Goal: Feedback & Contribution: Contribute content

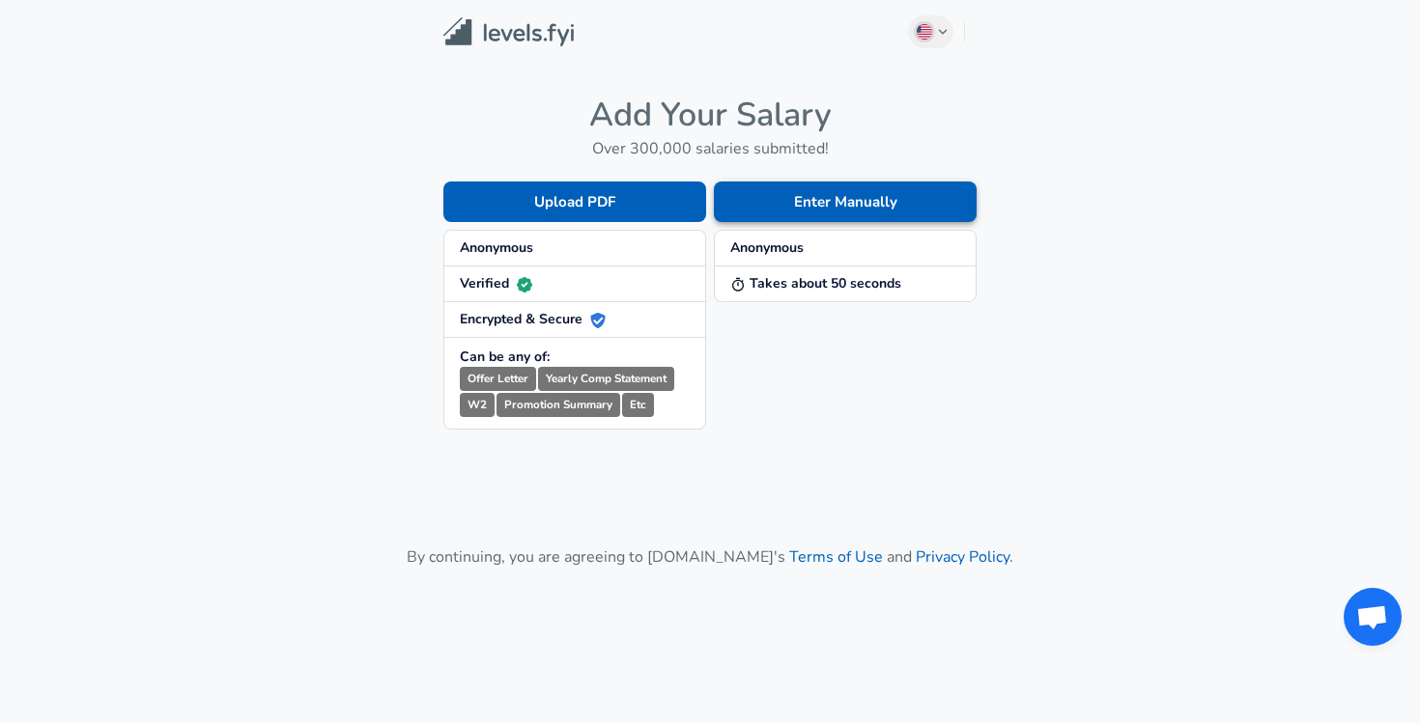
click at [759, 198] on button "Enter Manually" at bounding box center [845, 202] width 263 height 41
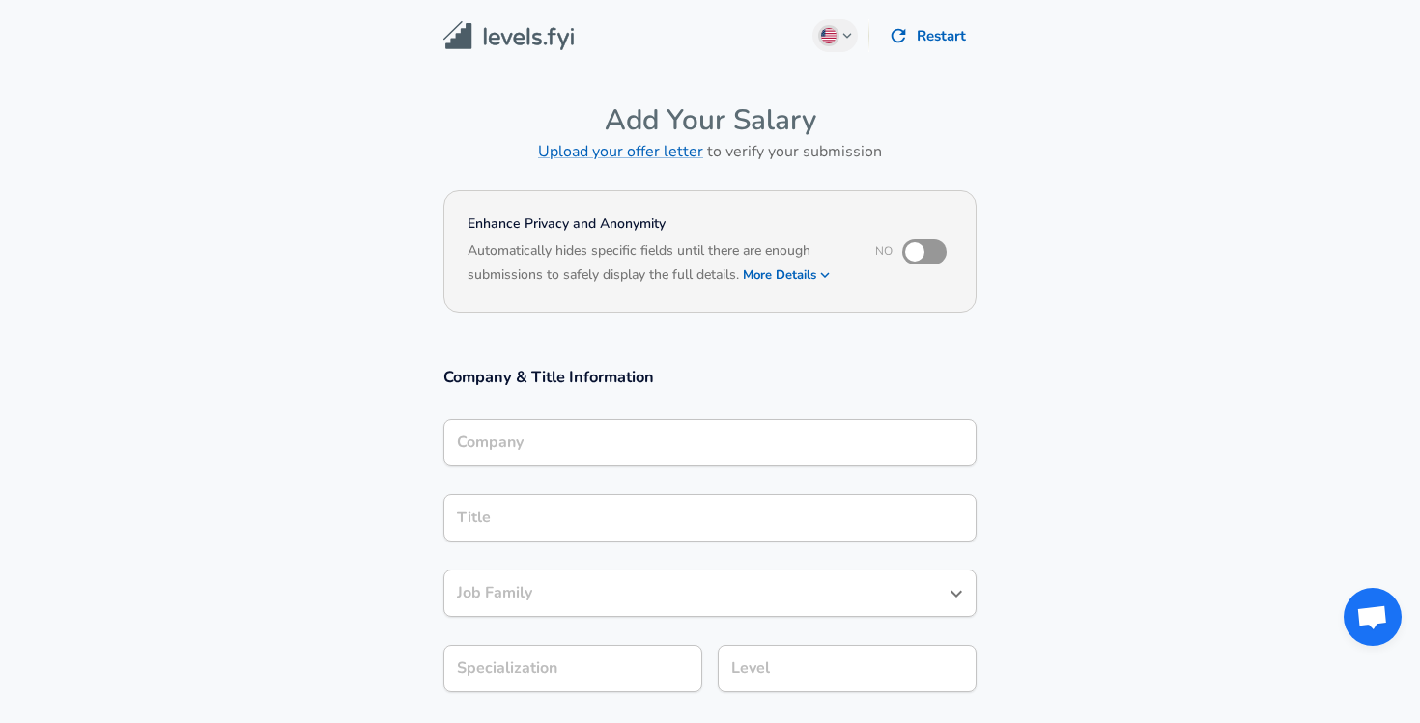
click at [710, 437] on input "Company" at bounding box center [710, 443] width 516 height 30
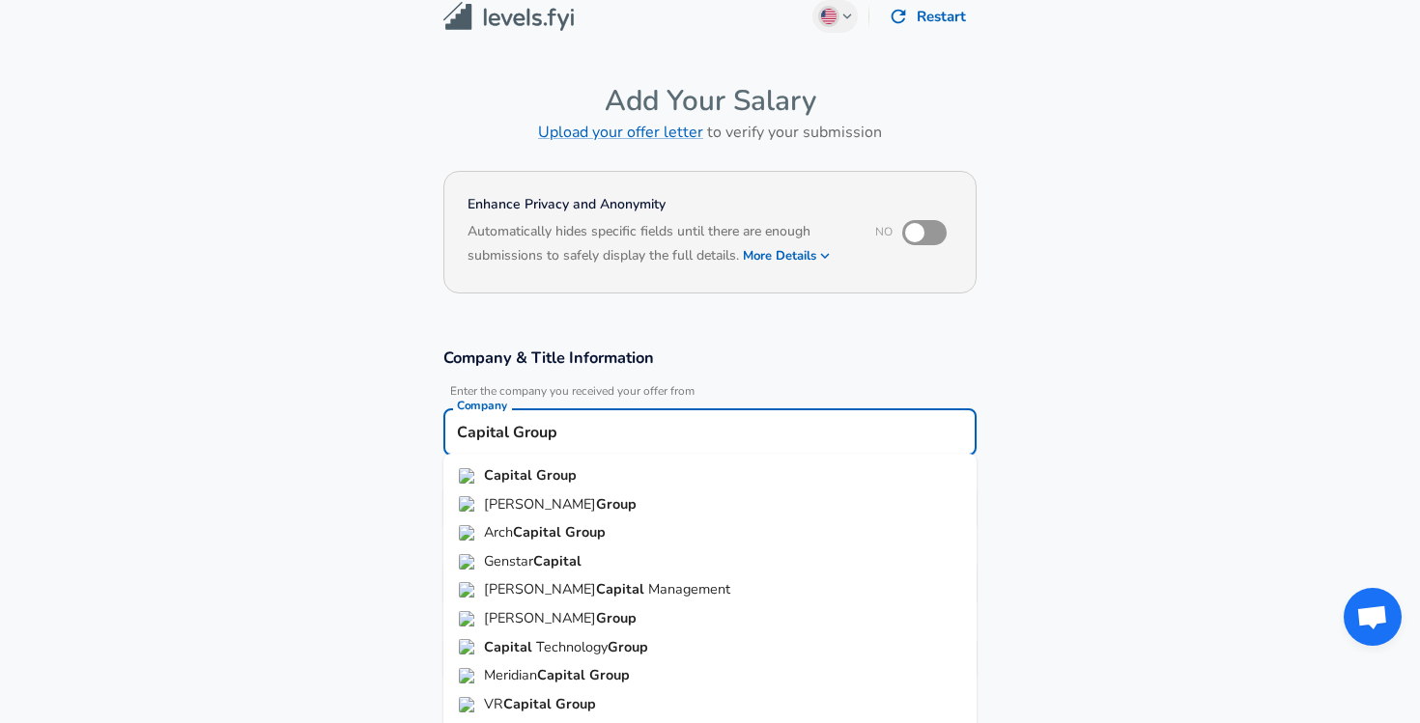
click at [649, 500] on li "[PERSON_NAME] Group" at bounding box center [709, 505] width 533 height 29
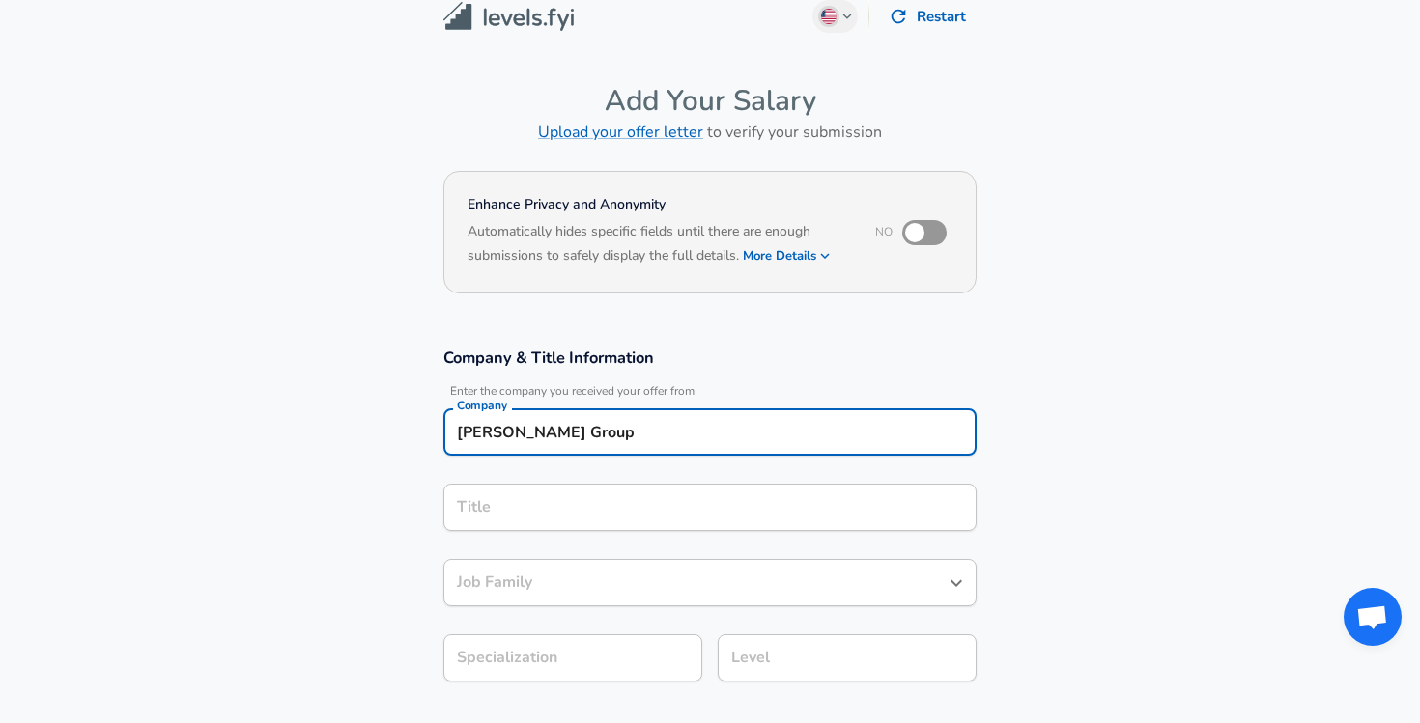
click at [641, 417] on input "[PERSON_NAME] Group" at bounding box center [710, 432] width 516 height 30
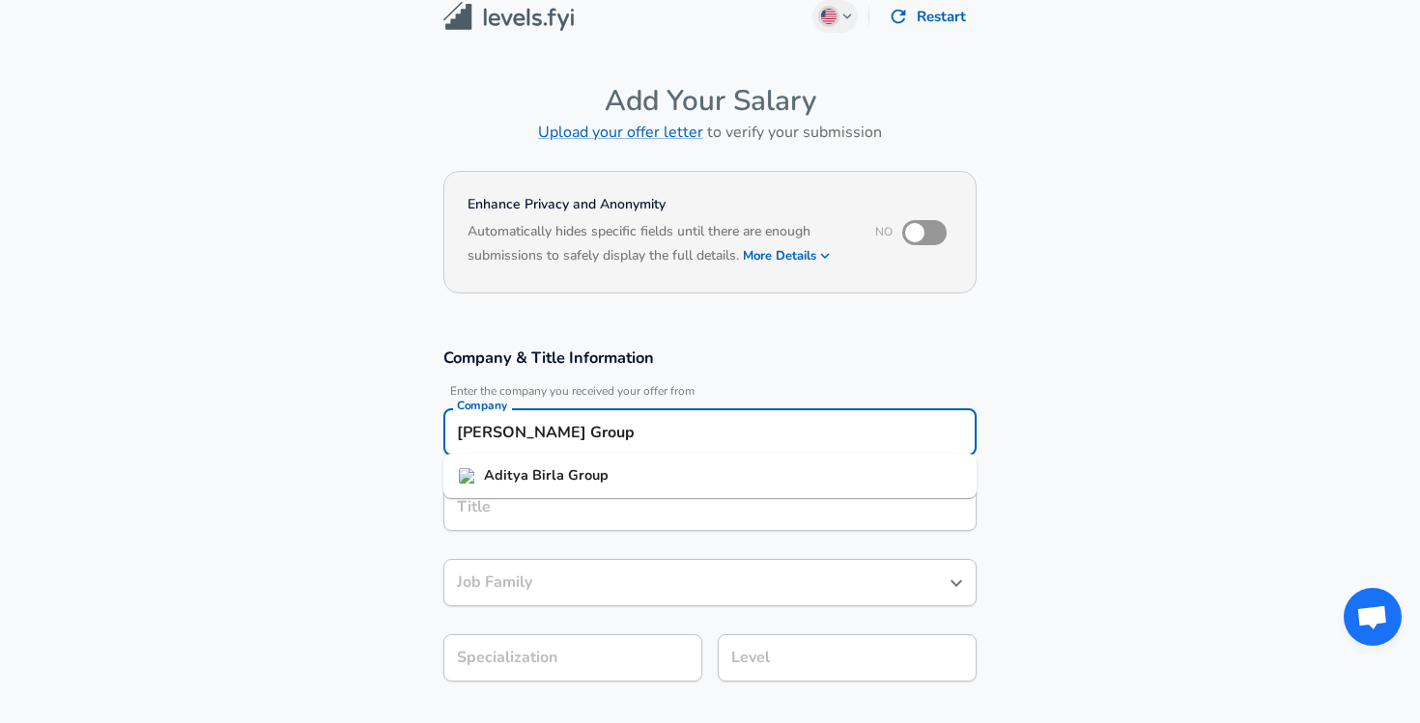
drag, startPoint x: 637, startPoint y: 418, endPoint x: 479, endPoint y: 413, distance: 158.4
click at [480, 413] on div "[PERSON_NAME] Group Company" at bounding box center [709, 431] width 533 height 47
drag, startPoint x: 637, startPoint y: 431, endPoint x: 466, endPoint y: 425, distance: 171.0
click at [466, 425] on input "[PERSON_NAME] Group" at bounding box center [710, 432] width 516 height 30
type input "A"
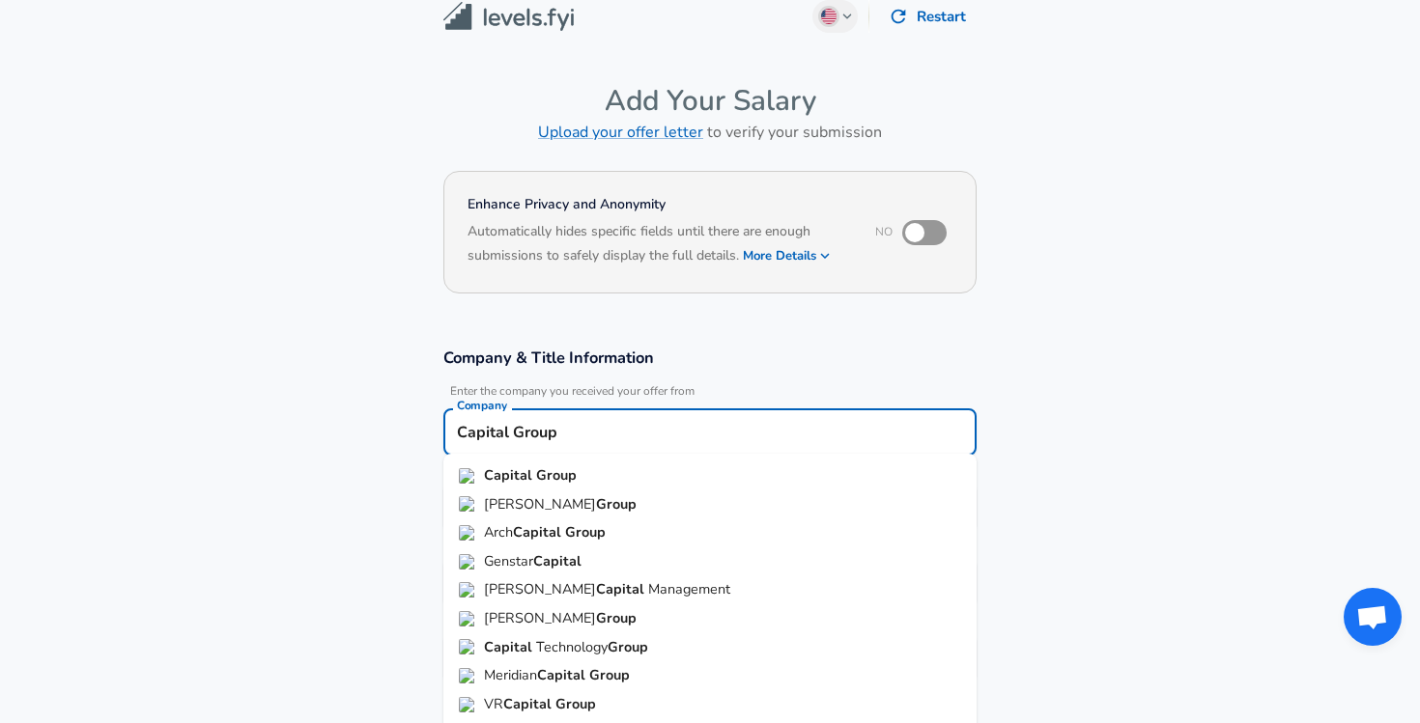
click at [537, 471] on strong "Group" at bounding box center [556, 474] width 41 height 19
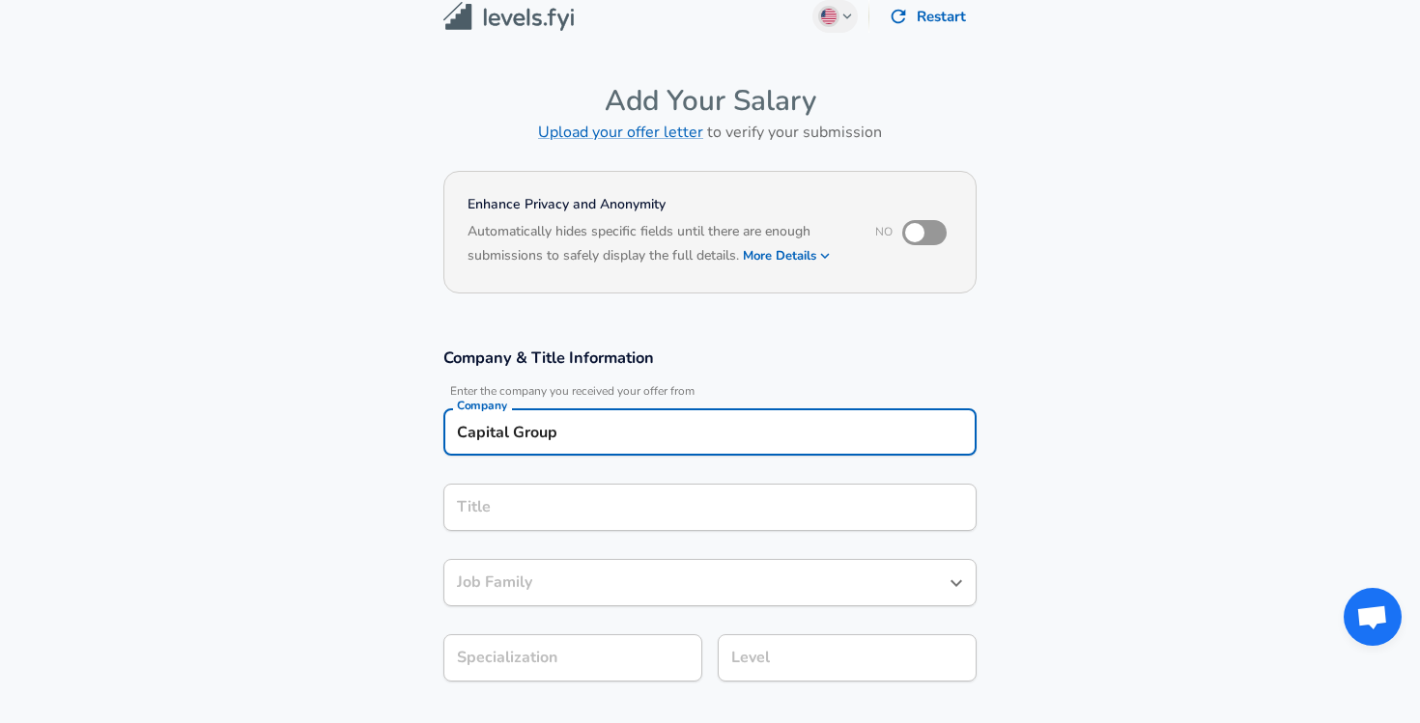
type input "Capital Group"
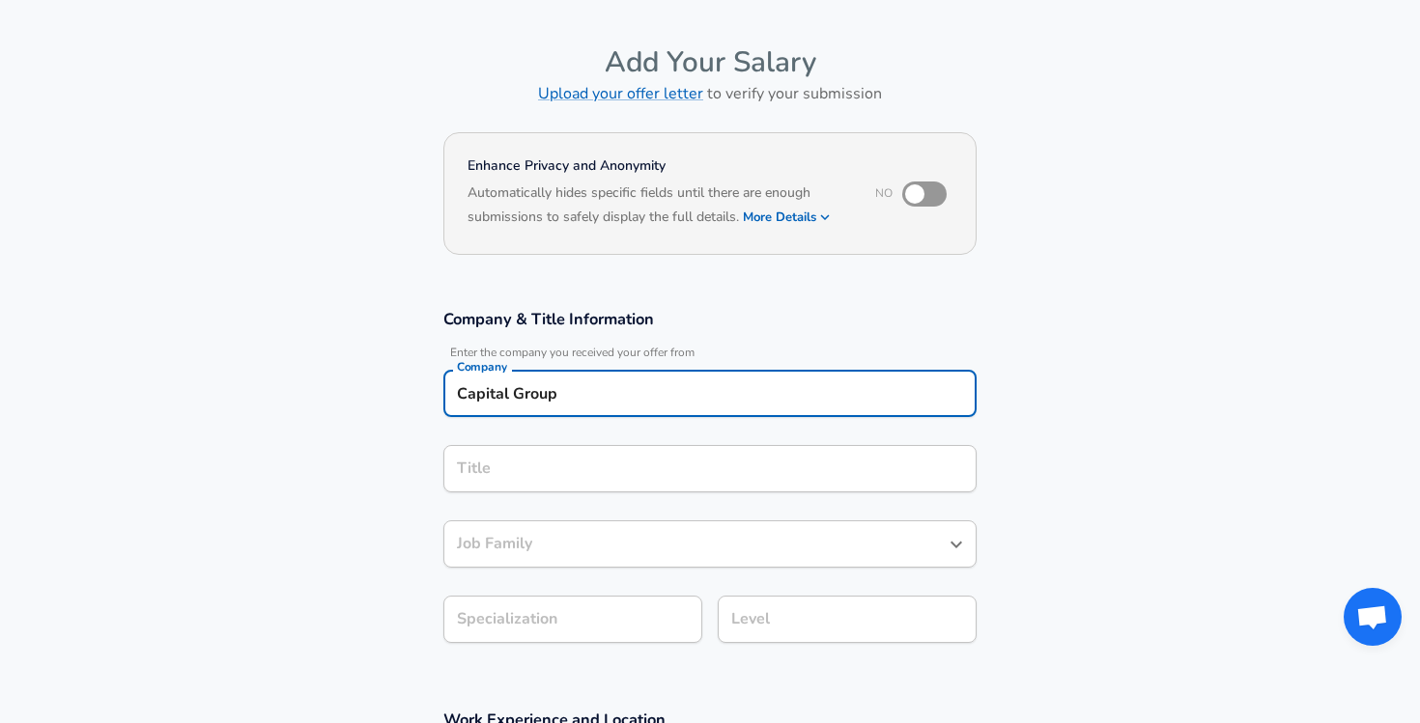
click at [536, 484] on input "Title" at bounding box center [710, 469] width 516 height 30
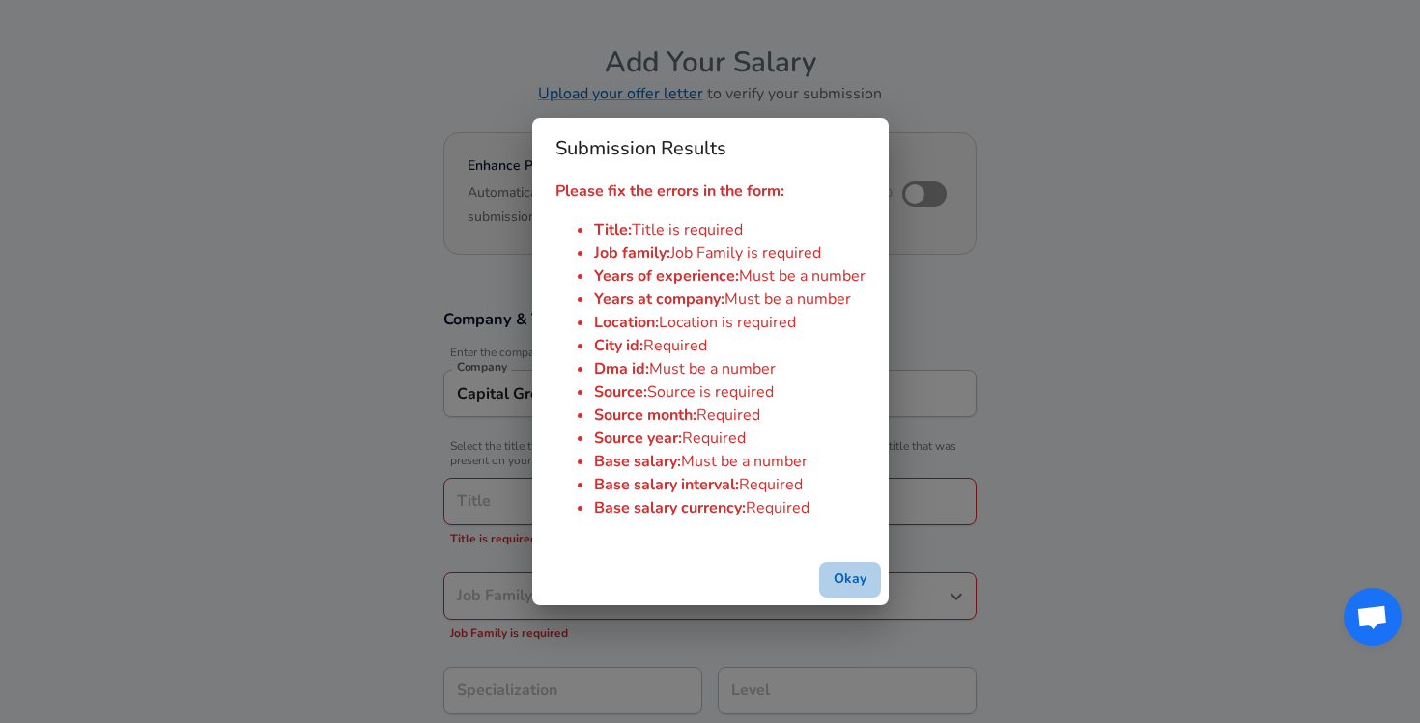
click at [831, 576] on button "Okay" at bounding box center [850, 580] width 62 height 36
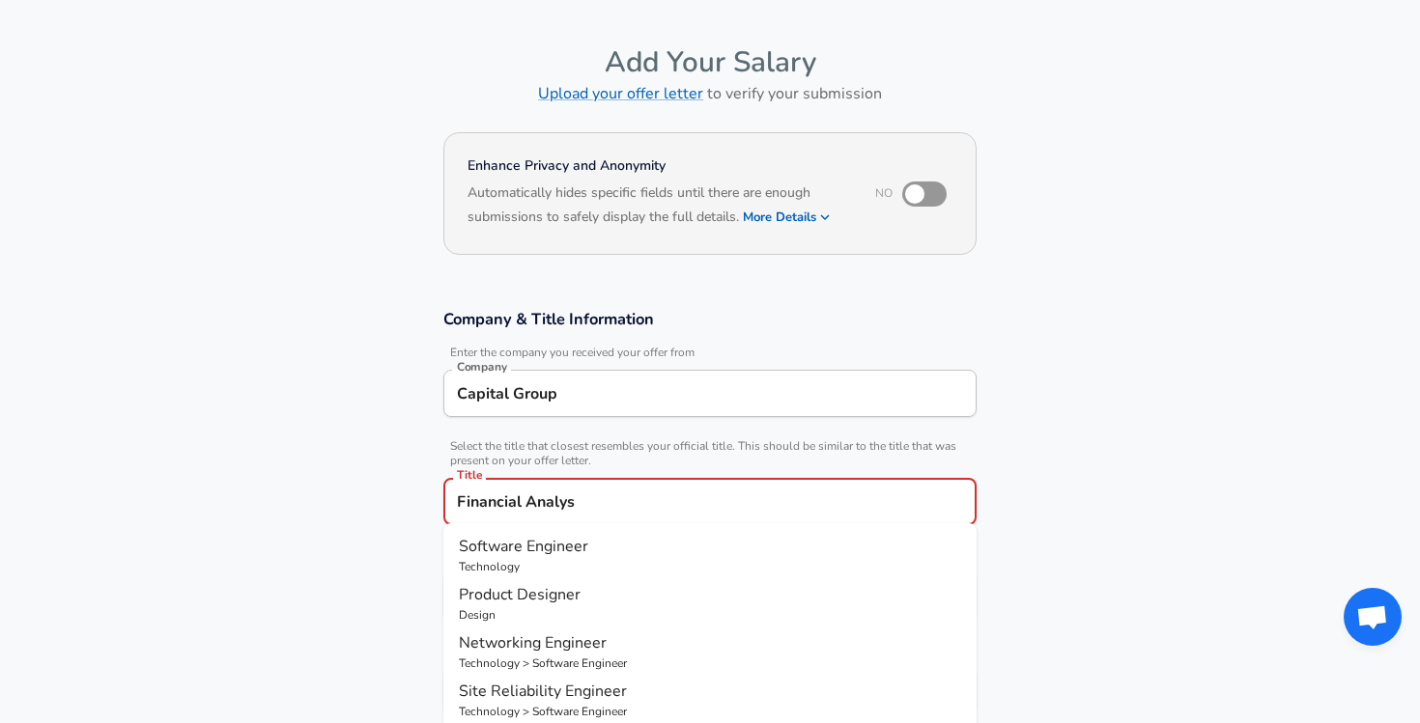
type input "Financial Analyst"
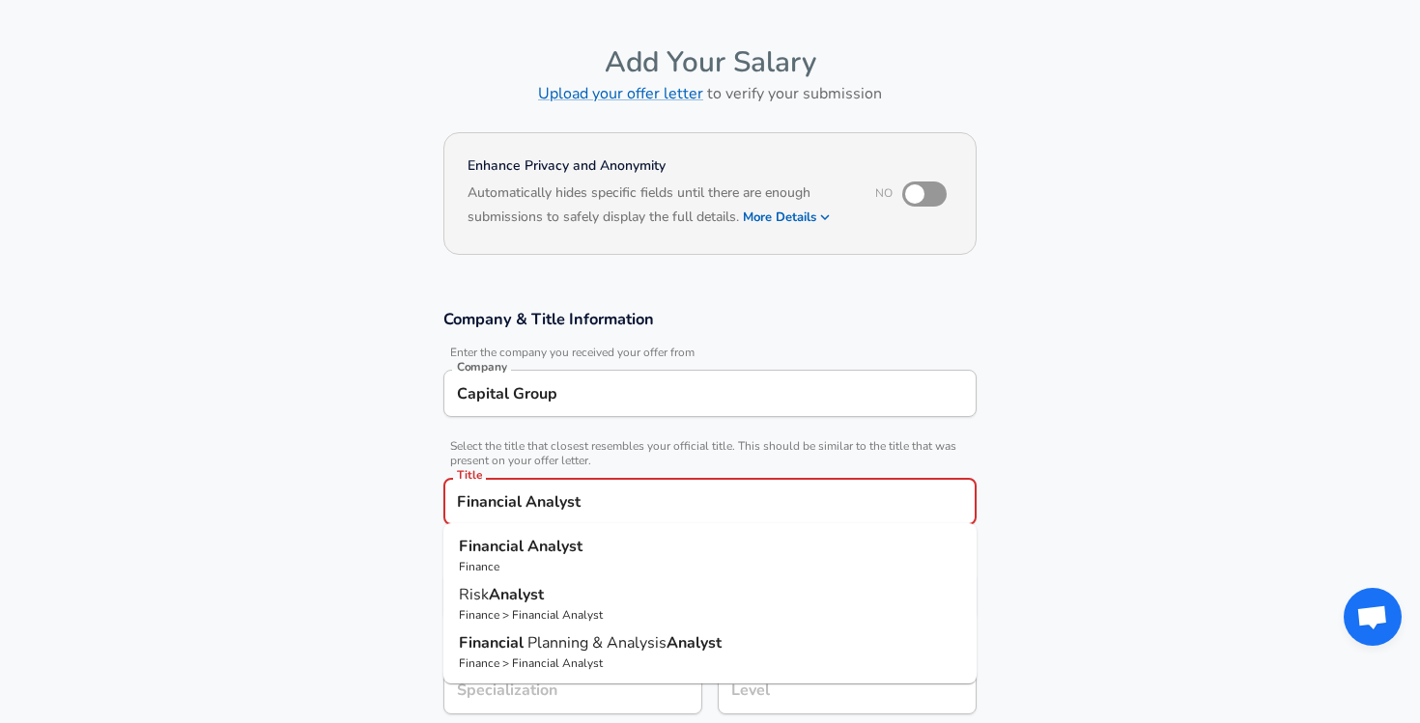
click at [667, 553] on p "Financial Analyst" at bounding box center [710, 546] width 502 height 23
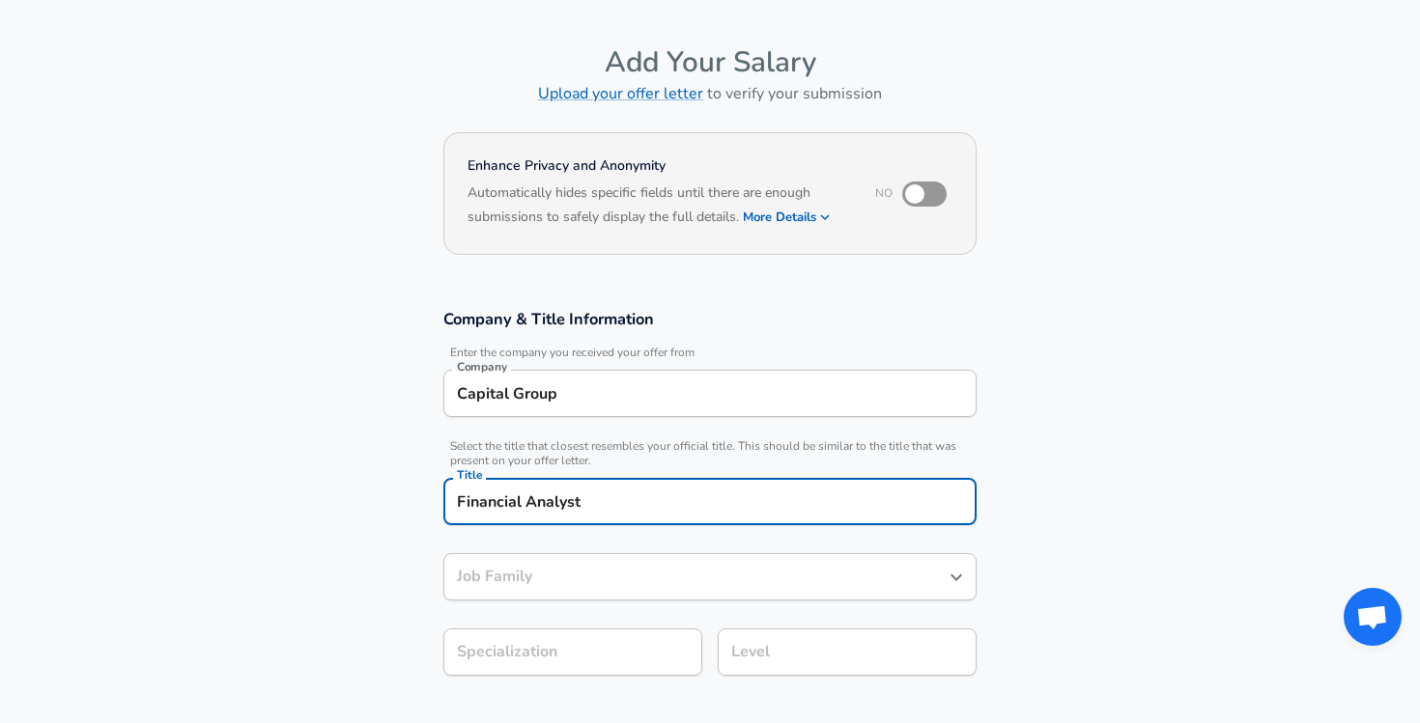
type input "Financial Analyst"
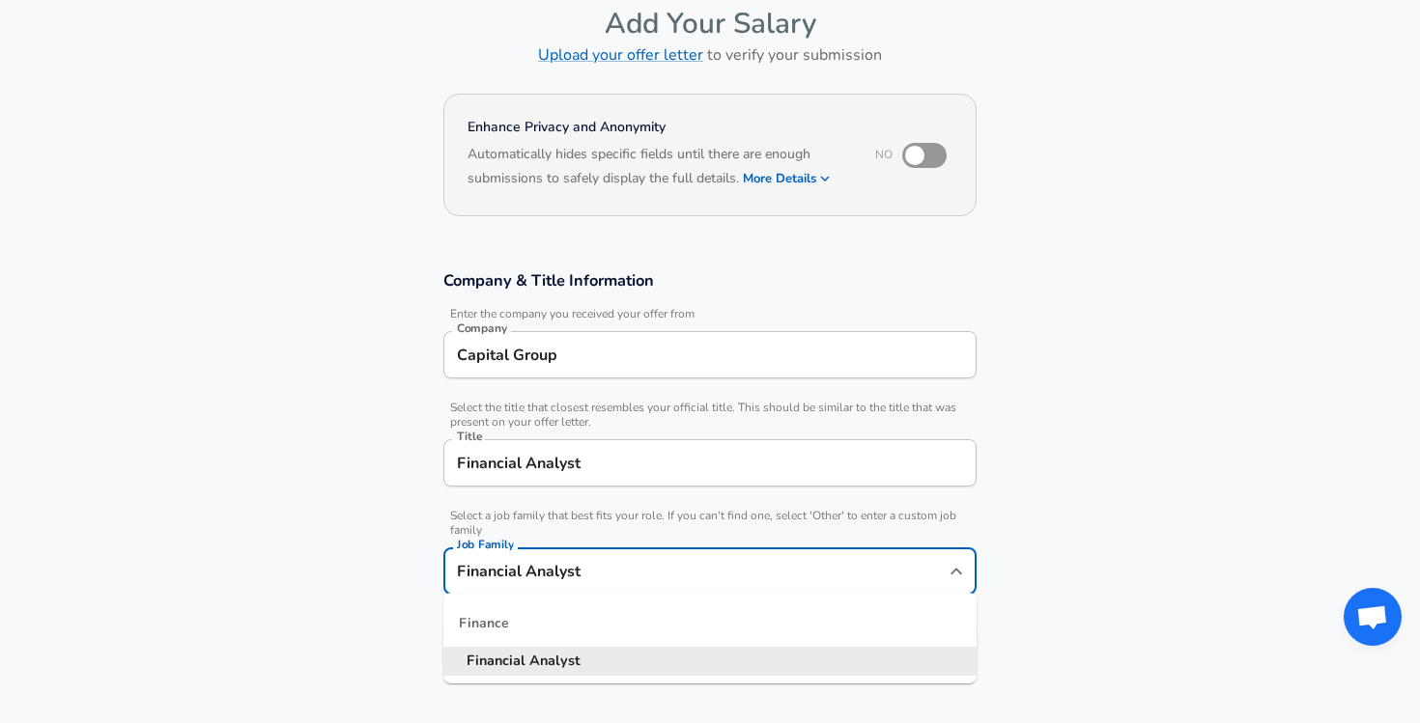
click at [651, 583] on input "Financial Analyst" at bounding box center [695, 571] width 487 height 30
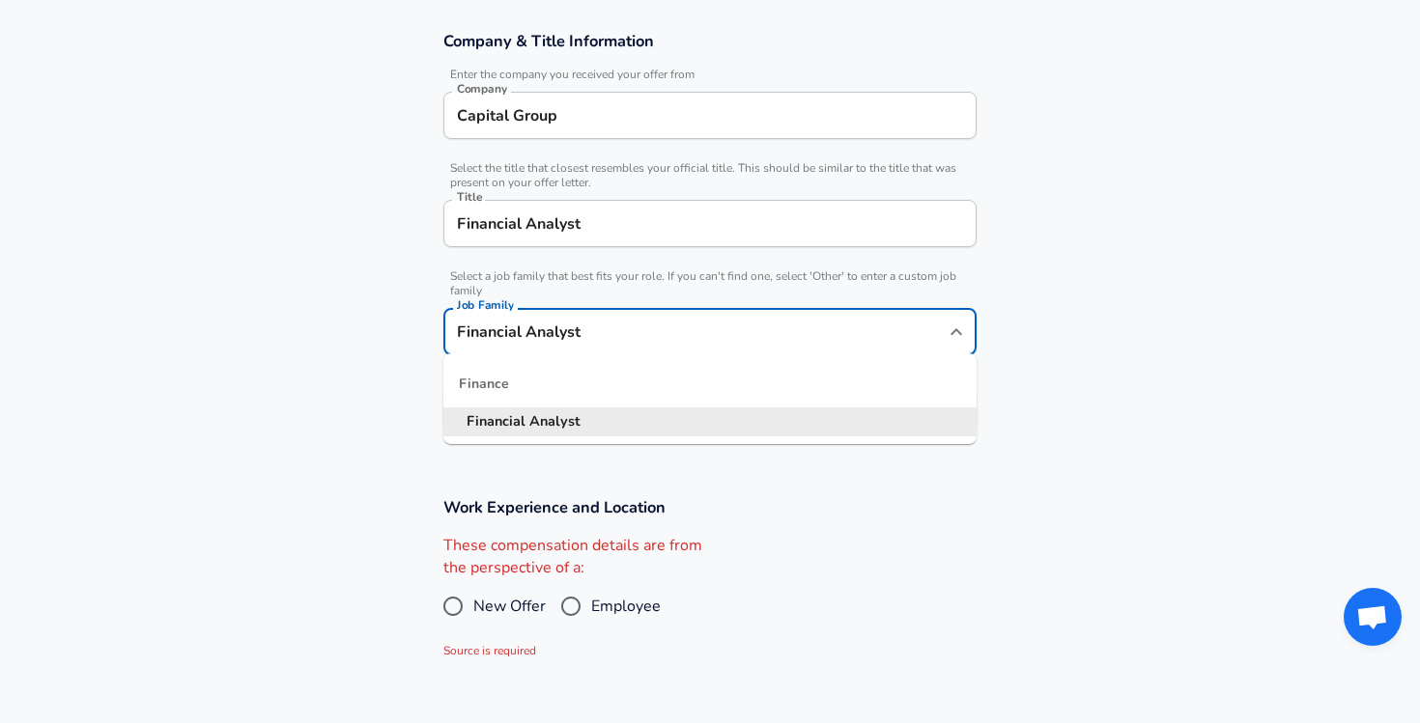
scroll to position [366, 0]
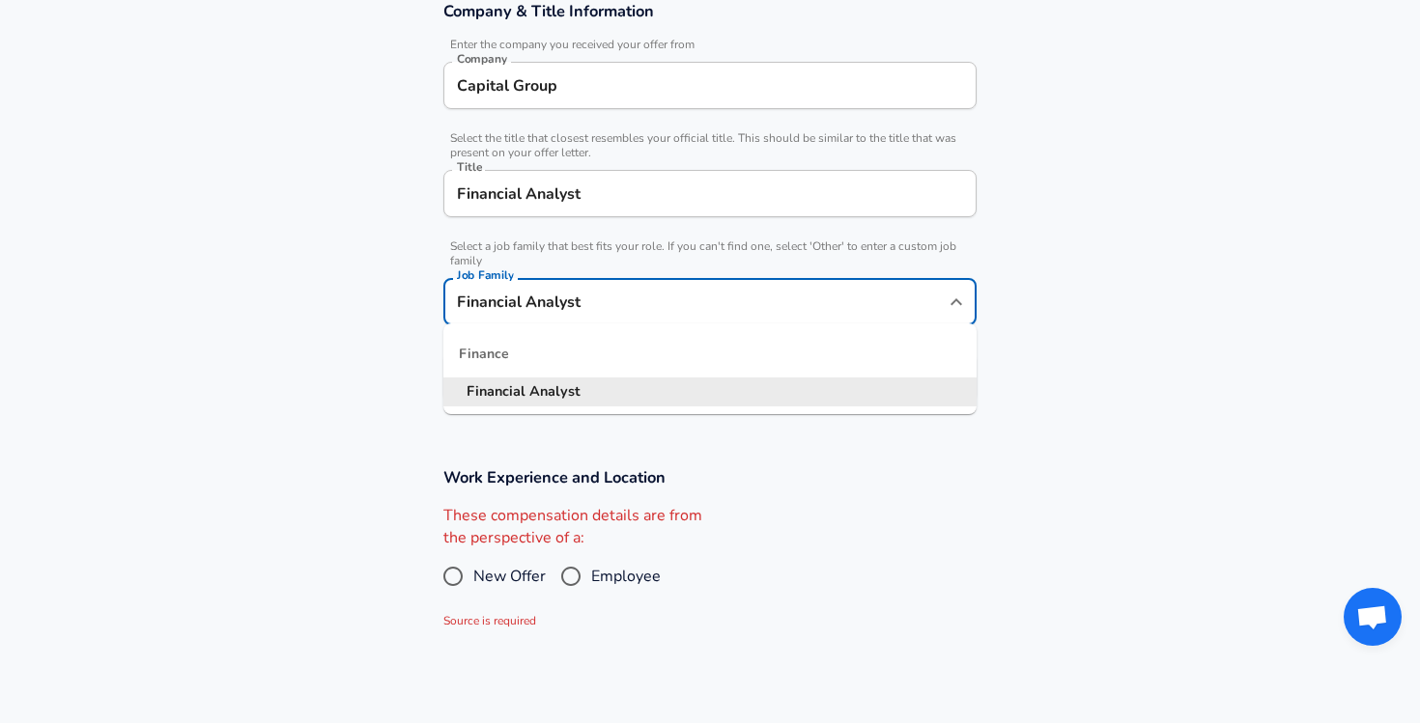
click at [447, 472] on h3 "Work Experience and Location" at bounding box center [709, 477] width 533 height 22
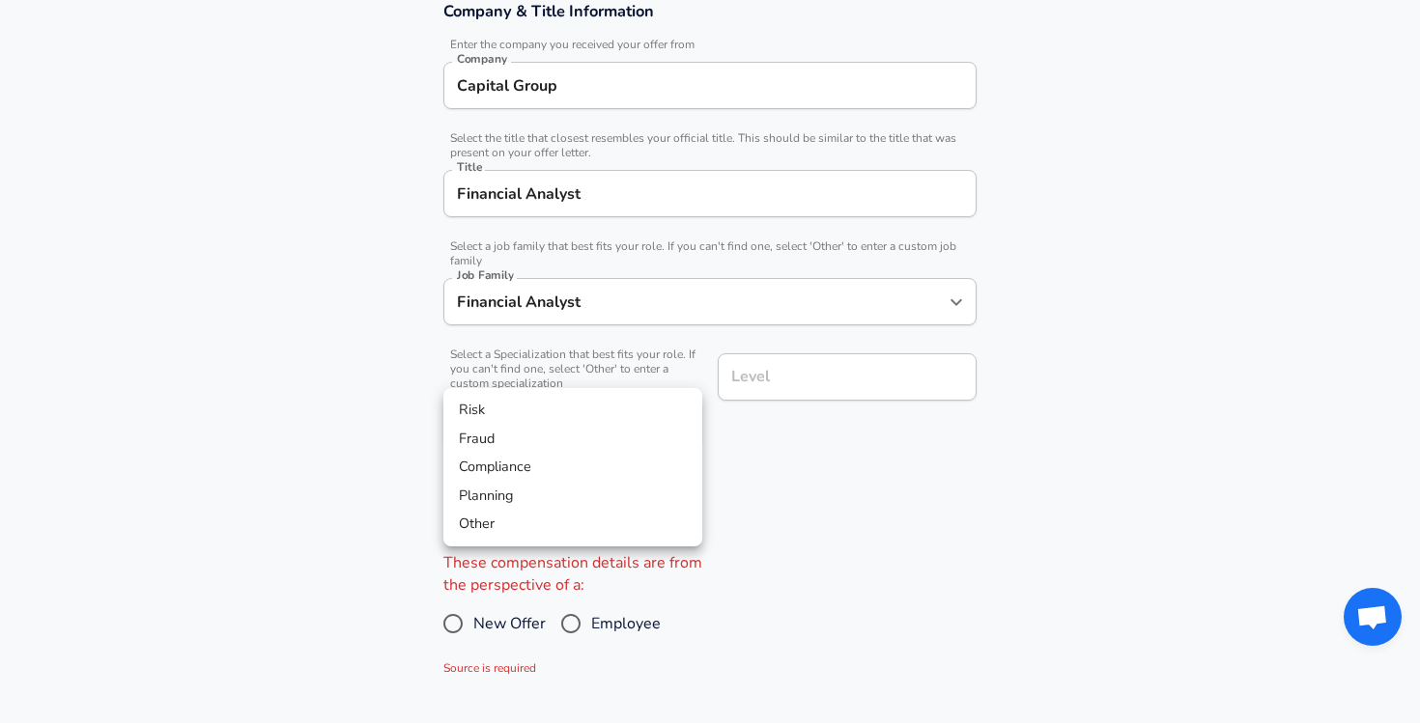
scroll to position [424, 0]
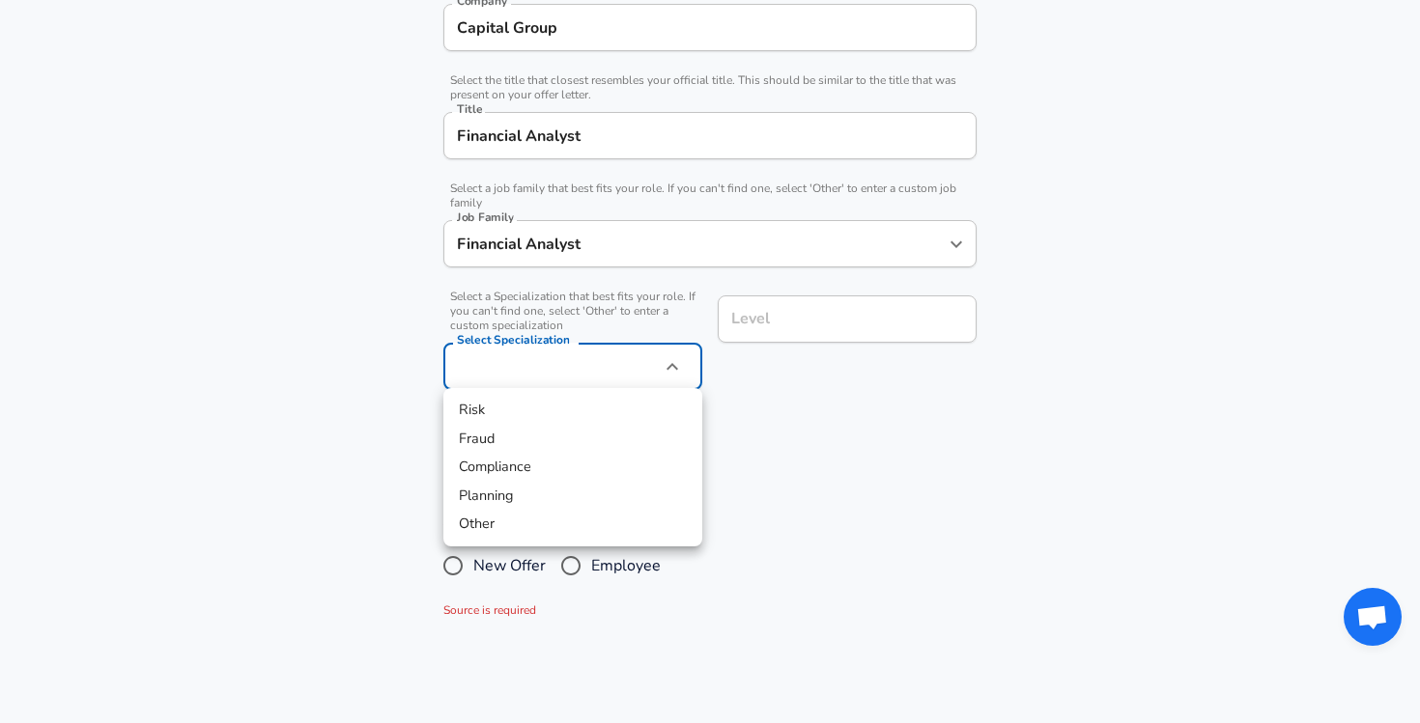
click at [794, 369] on div at bounding box center [710, 361] width 1420 height 723
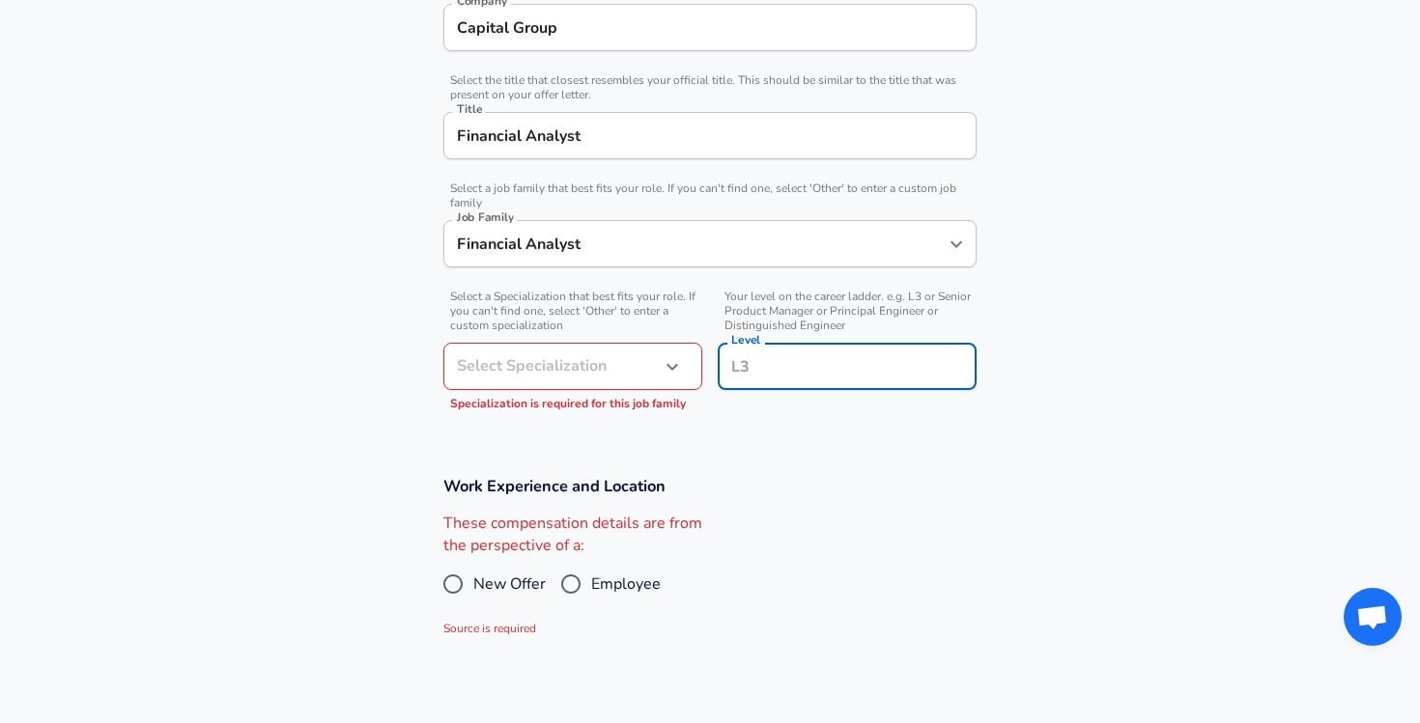
click at [775, 352] on input "Level" at bounding box center [846, 367] width 241 height 30
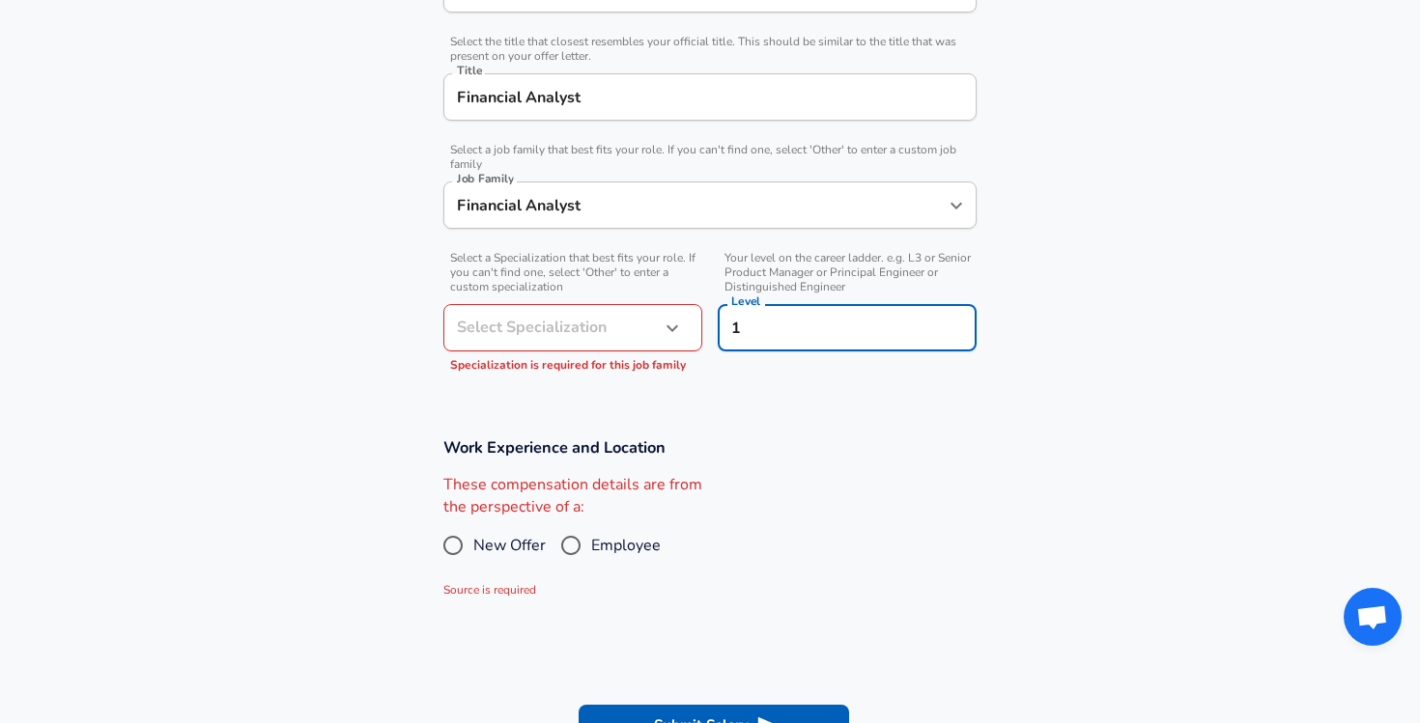
type input "1"
click at [743, 450] on h3 "Work Experience and Location" at bounding box center [709, 447] width 533 height 22
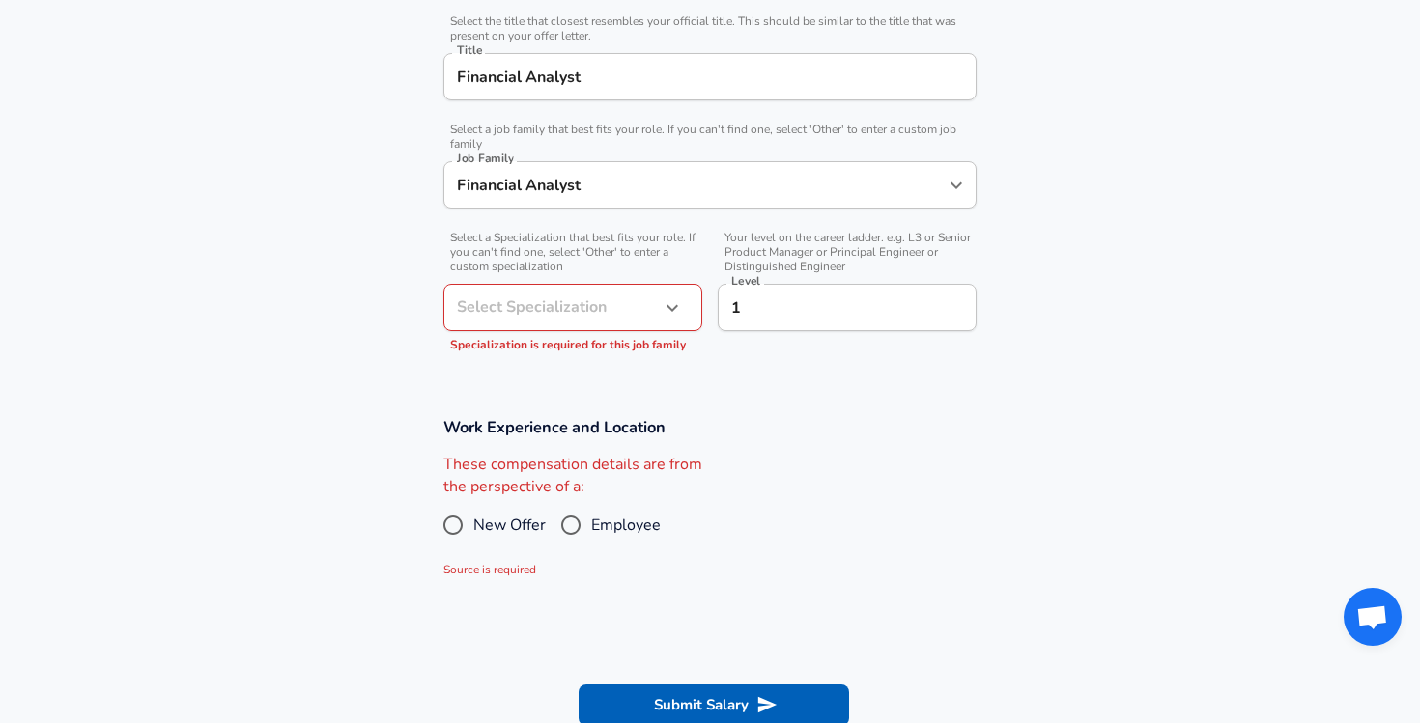
scroll to position [493, 0]
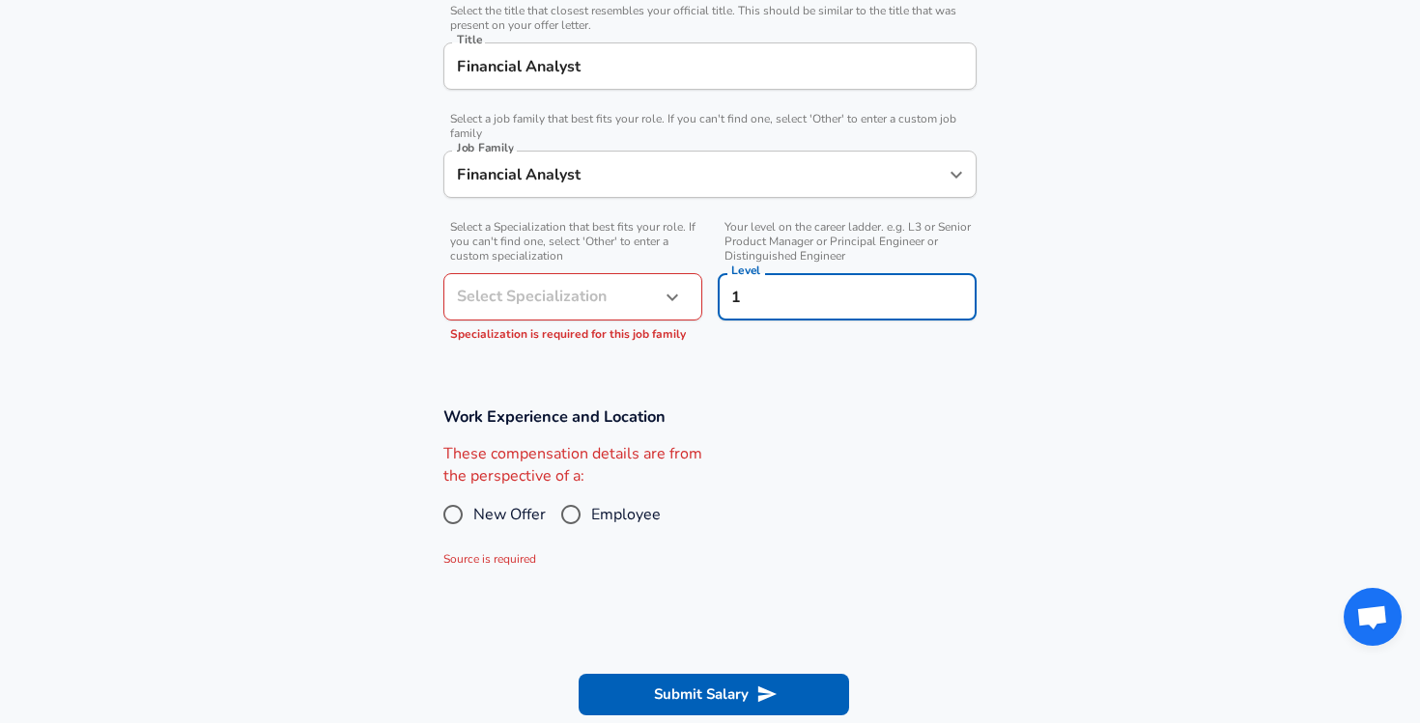
click at [791, 303] on input "1" at bounding box center [846, 297] width 241 height 30
type input "L1"
click at [570, 514] on input "Employee" at bounding box center [570, 514] width 41 height 31
radio input "true"
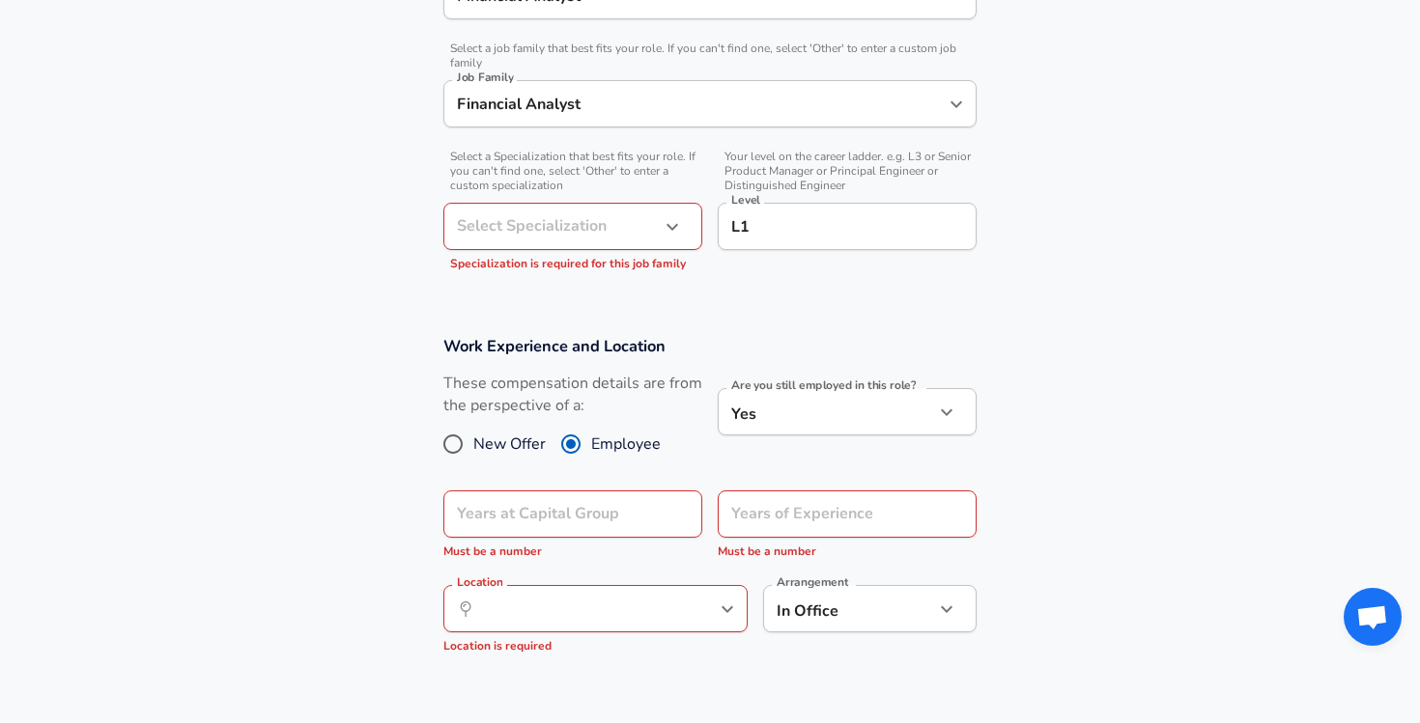
click at [455, 432] on input "New Offer" at bounding box center [453, 444] width 41 height 31
radio input "true"
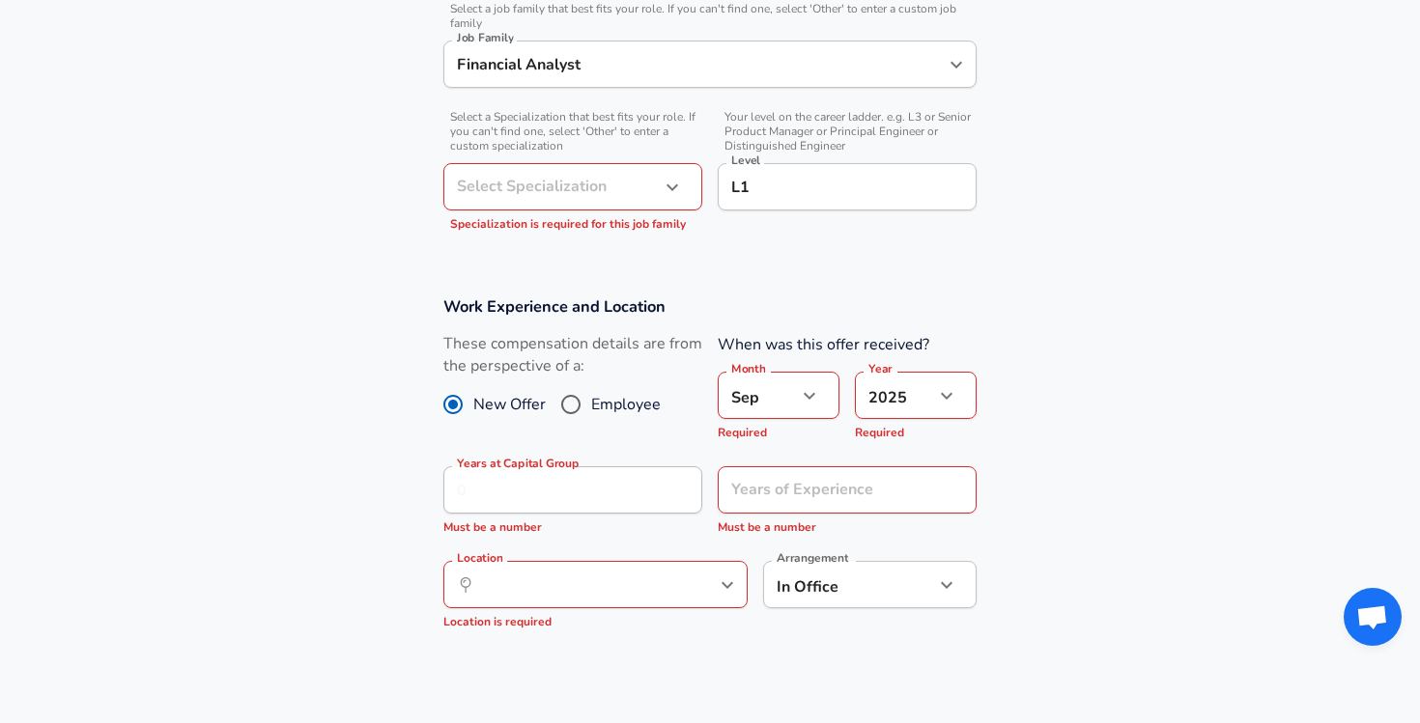
scroll to position [608, 0]
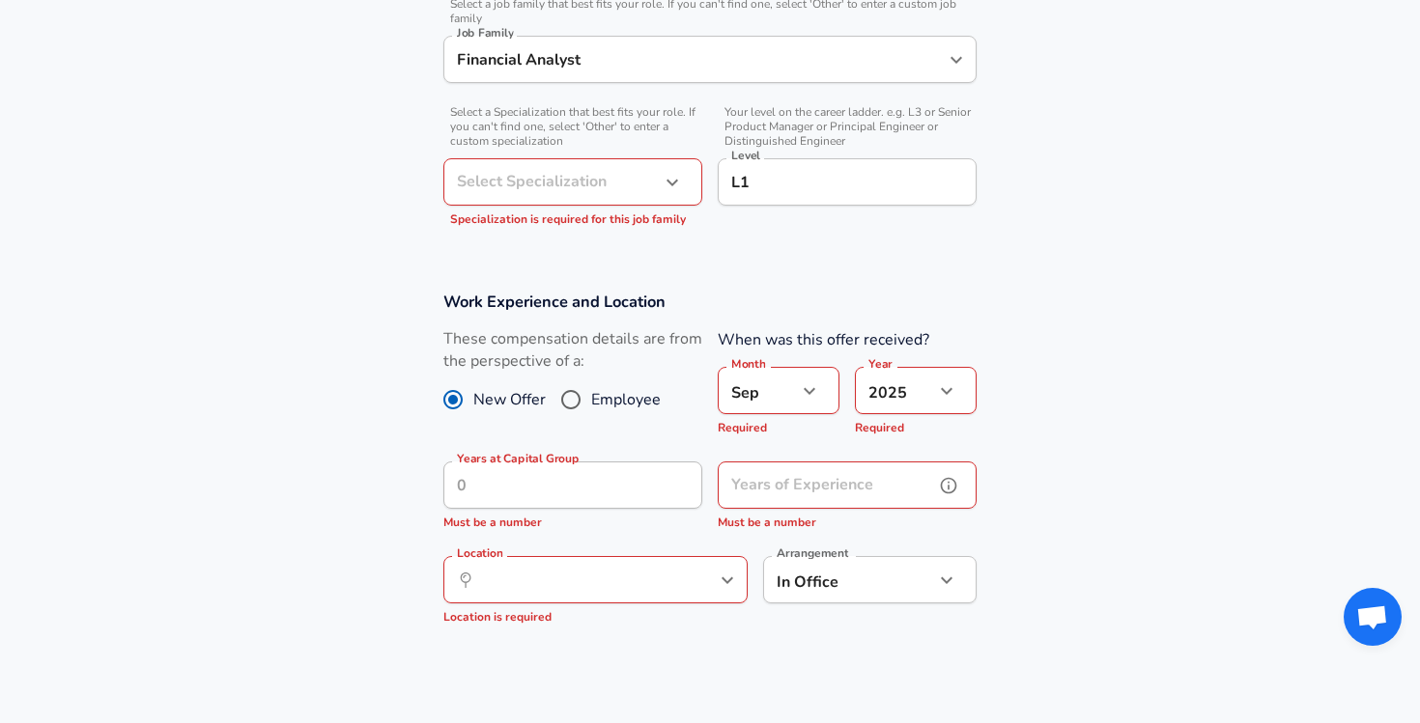
click at [815, 481] on input "Years of Experience" at bounding box center [826, 485] width 216 height 47
click at [679, 580] on div "​ Location" at bounding box center [595, 579] width 304 height 47
type input "0"
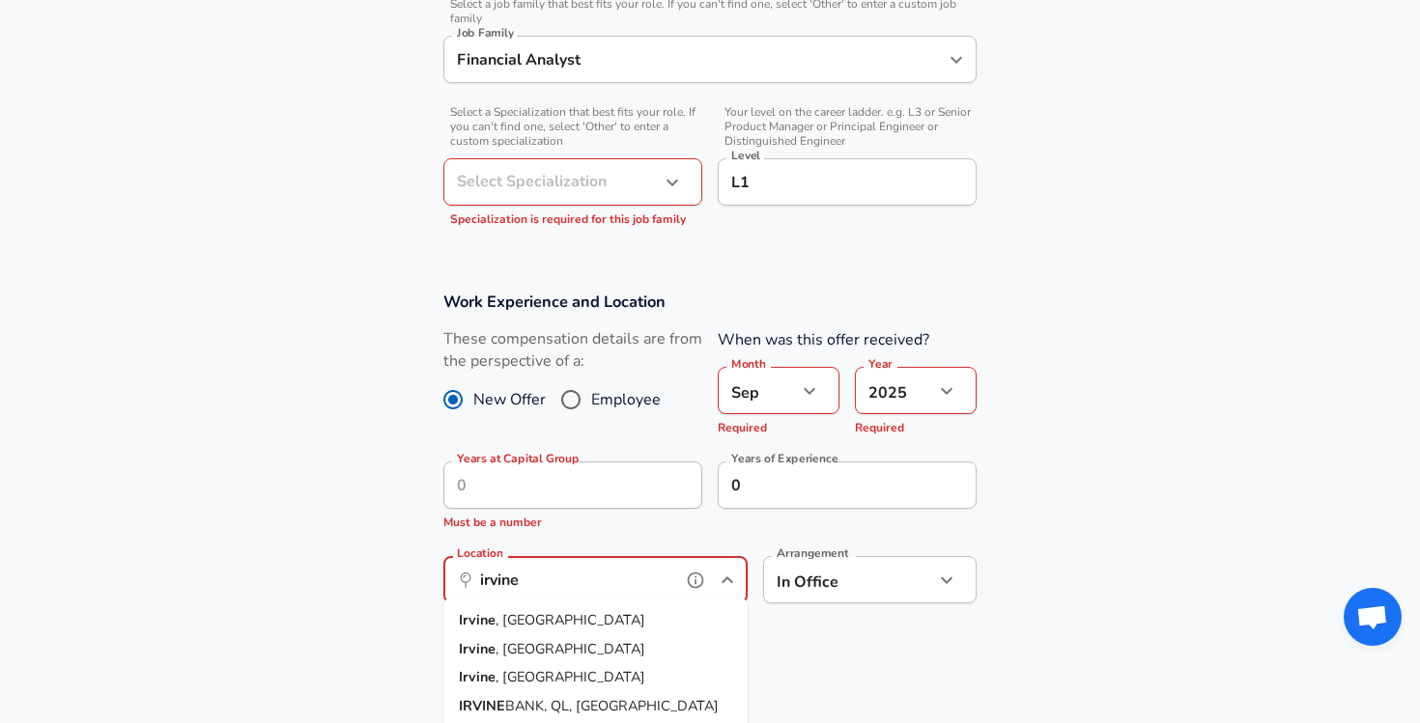
click at [576, 616] on li "[GEOGRAPHIC_DATA] , [GEOGRAPHIC_DATA]" at bounding box center [595, 620] width 304 height 29
type input "[GEOGRAPHIC_DATA], [GEOGRAPHIC_DATA]"
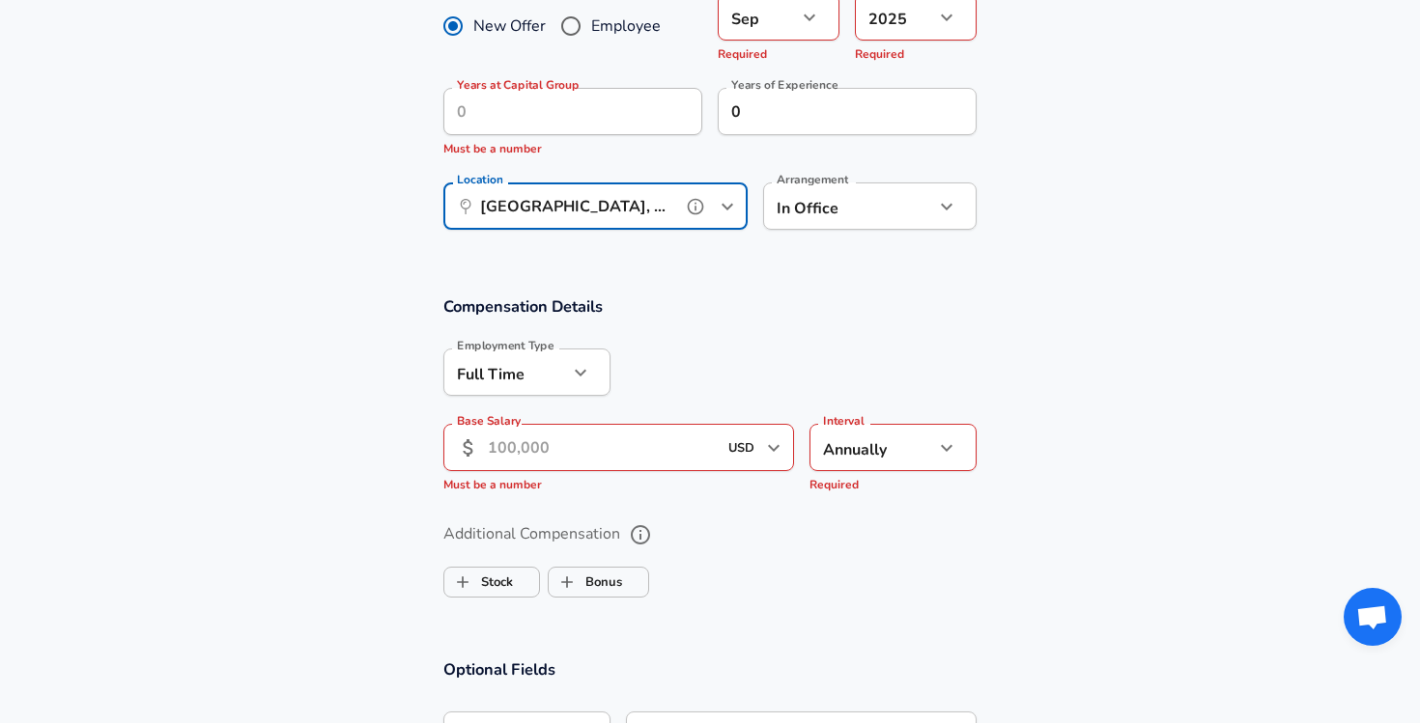
scroll to position [1071, 0]
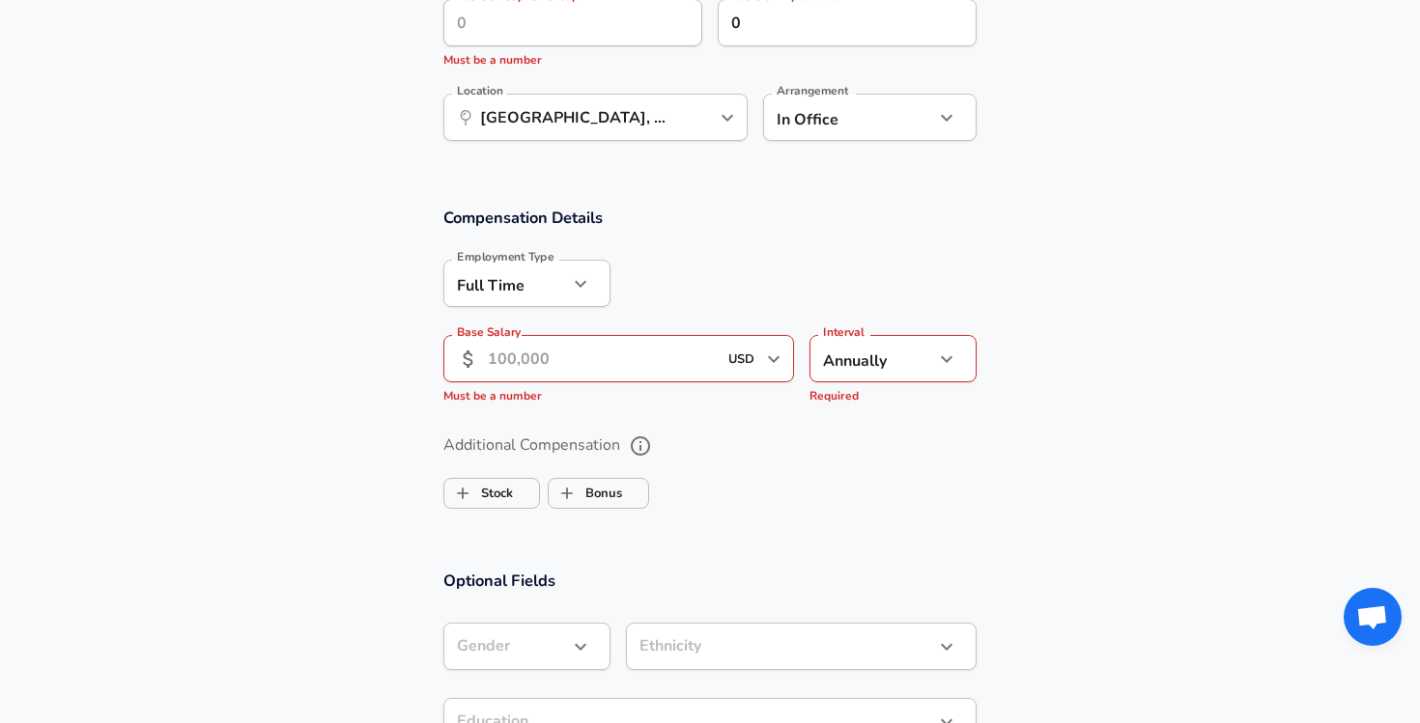
click at [567, 349] on input "Base Salary" at bounding box center [602, 358] width 229 height 47
type input "83,000"
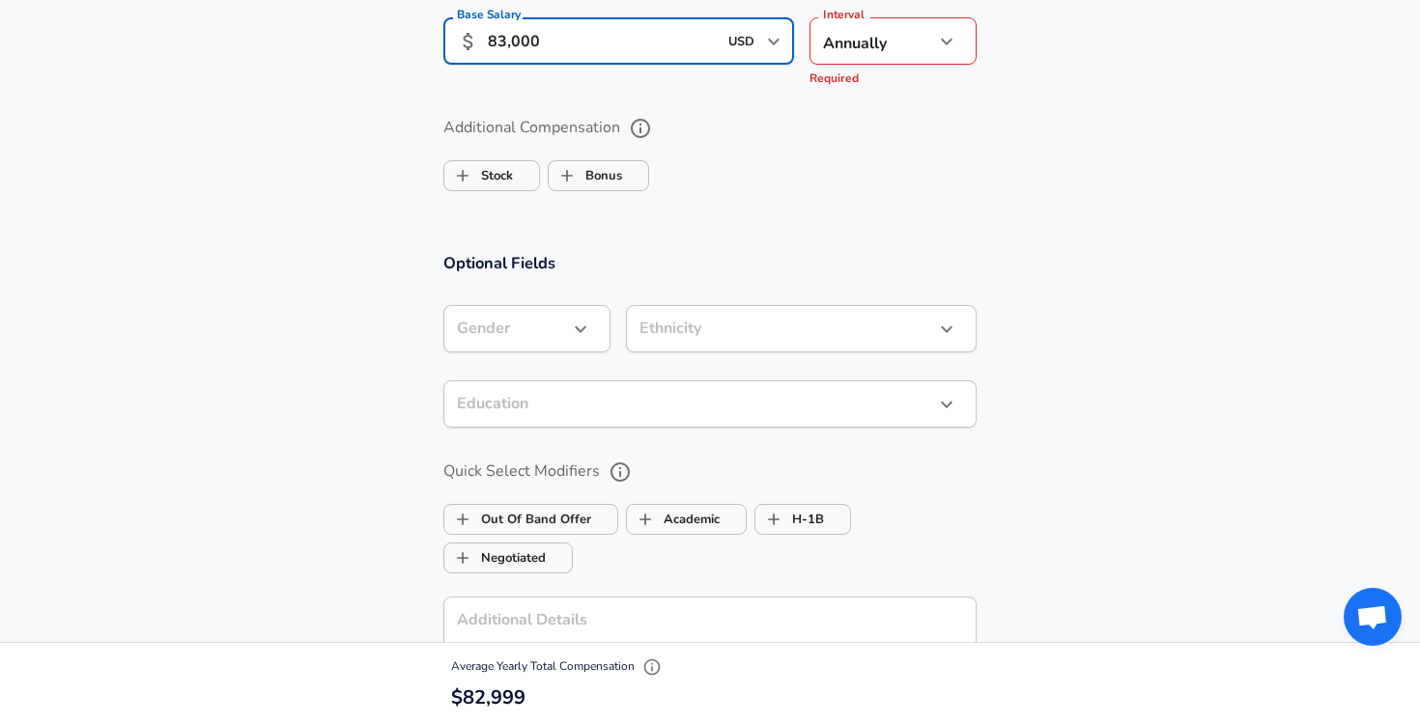
scroll to position [1430, 0]
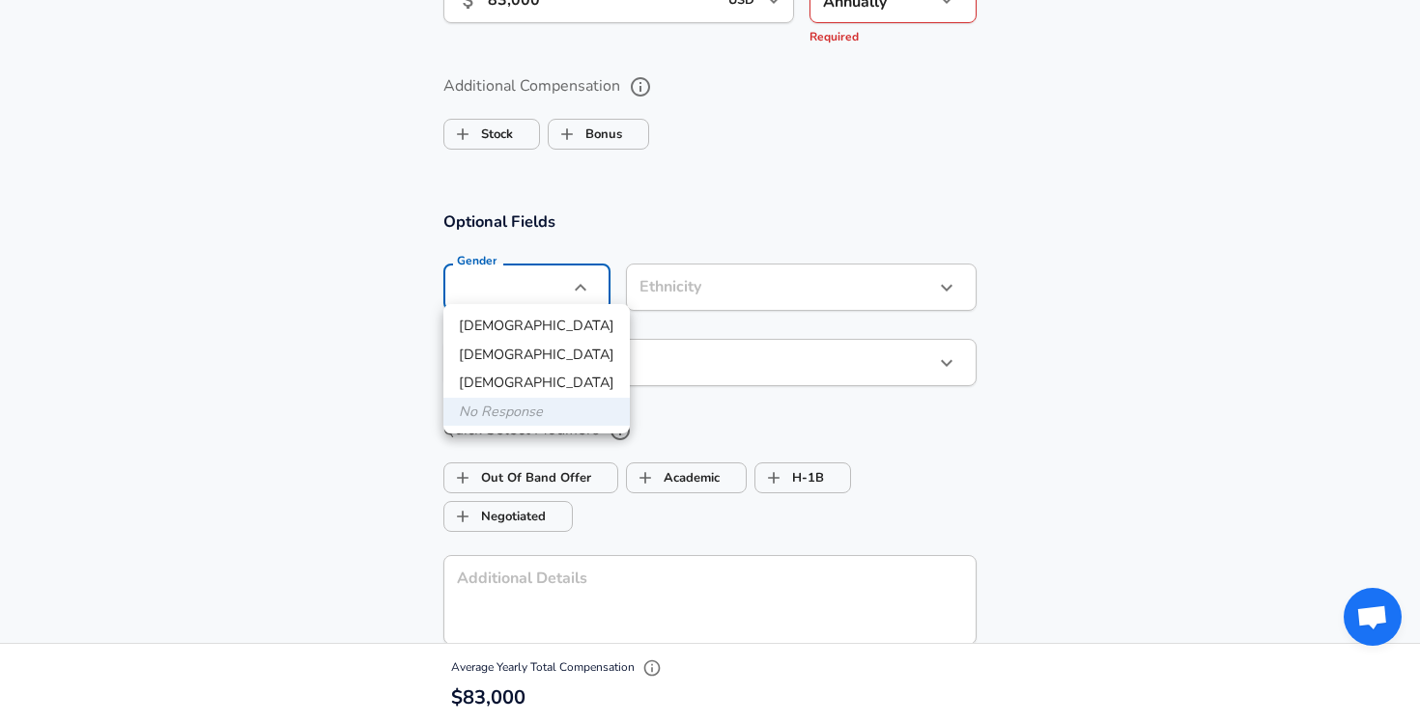
click at [566, 351] on li "[DEMOGRAPHIC_DATA]" at bounding box center [536, 355] width 186 height 29
type input "[DEMOGRAPHIC_DATA]"
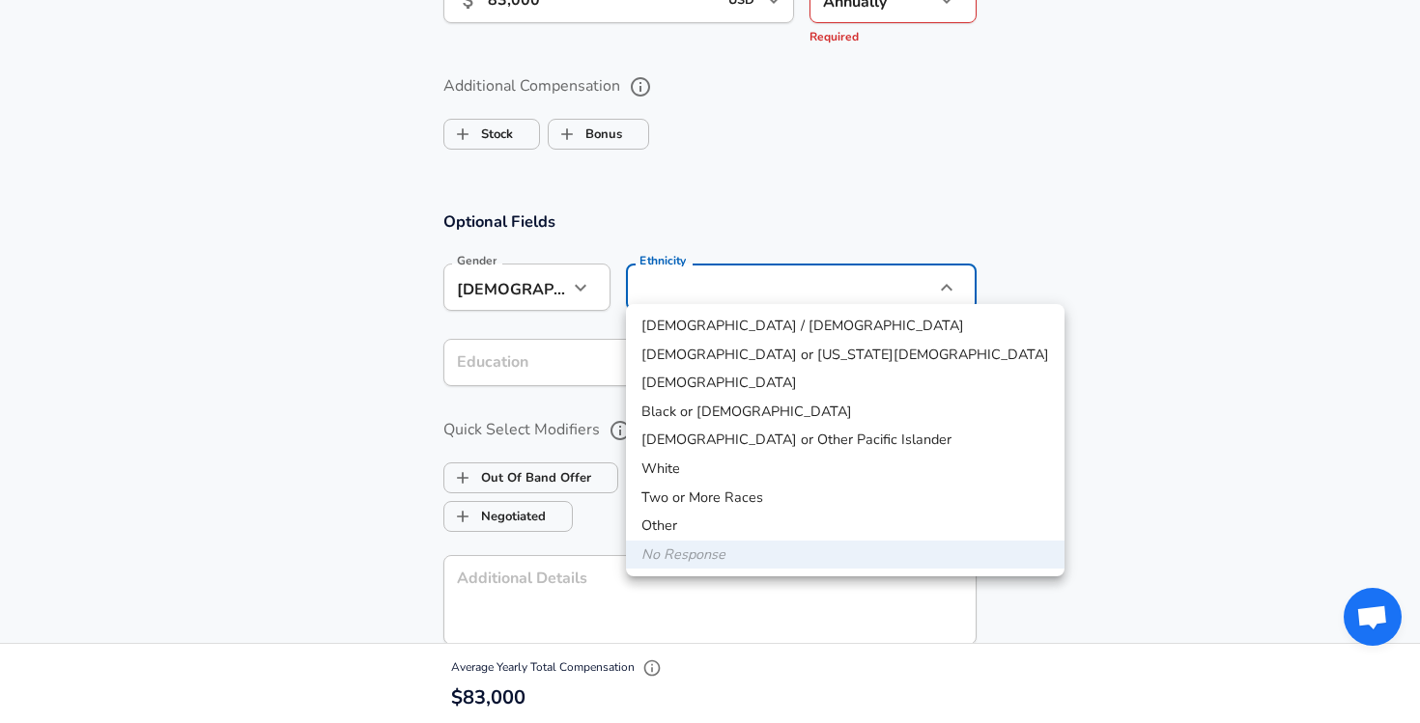
click at [548, 284] on div at bounding box center [710, 361] width 1420 height 723
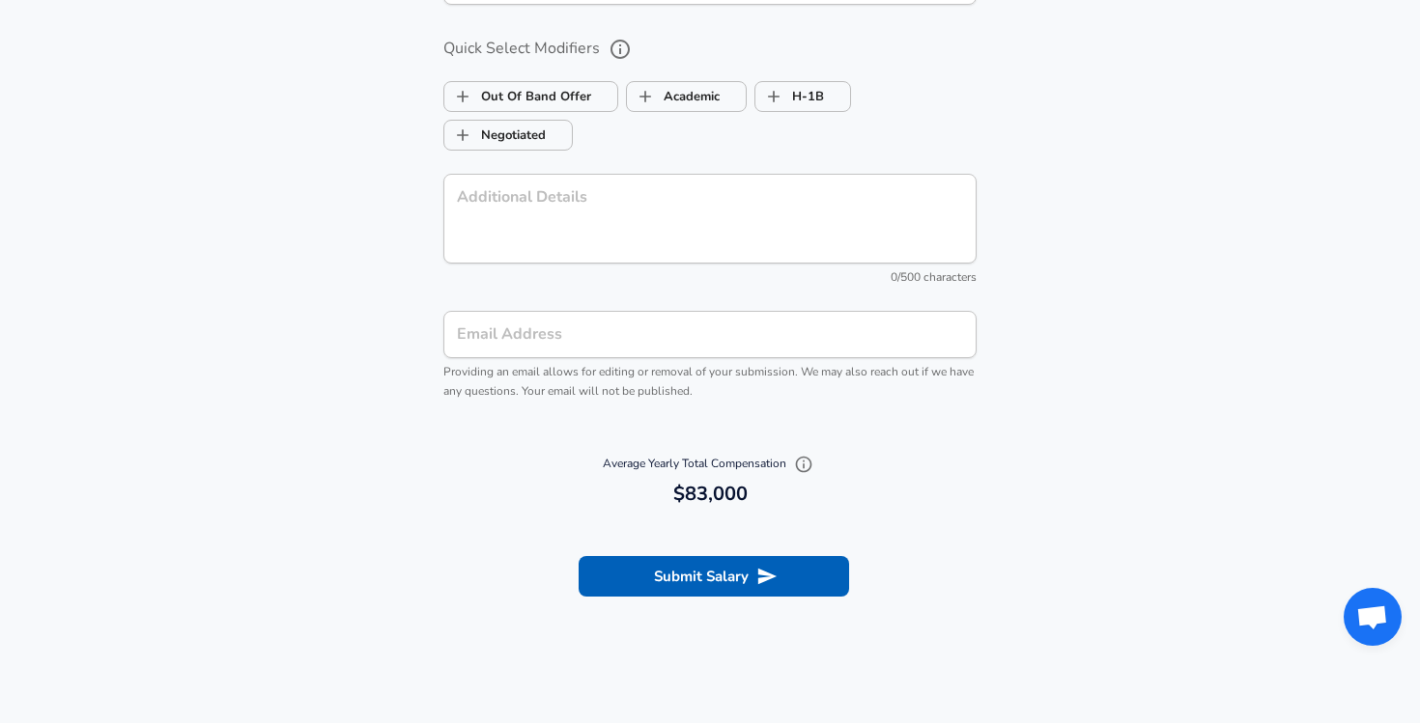
scroll to position [1859, 0]
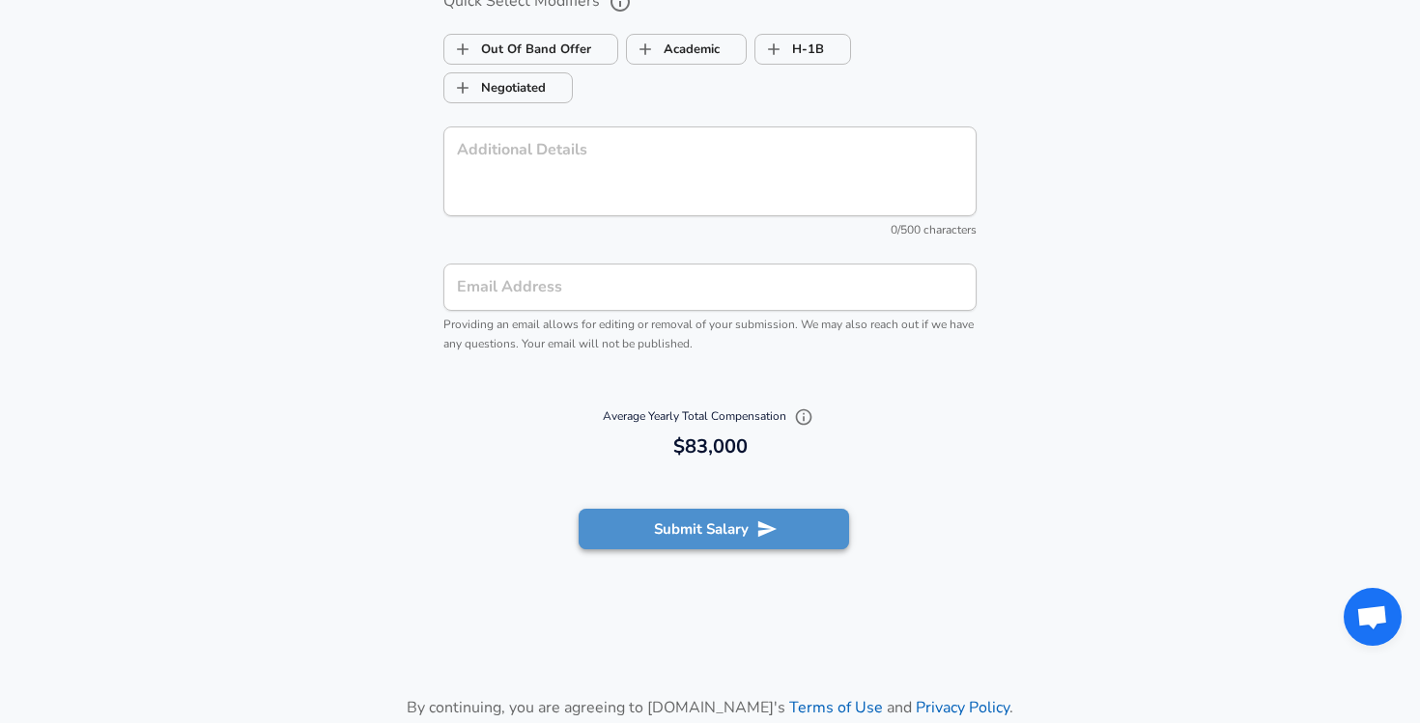
click at [633, 523] on button "Submit Salary" at bounding box center [713, 529] width 270 height 41
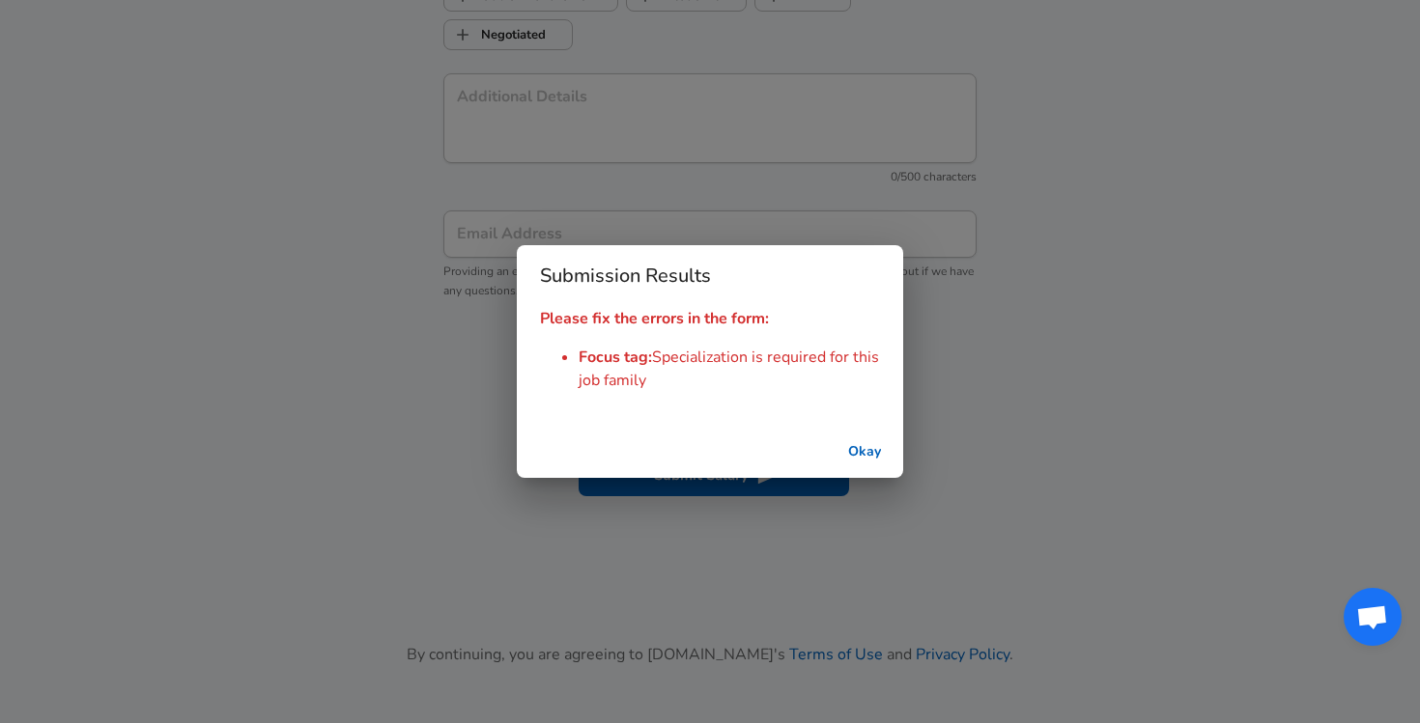
click at [847, 458] on button "Okay" at bounding box center [864, 453] width 62 height 36
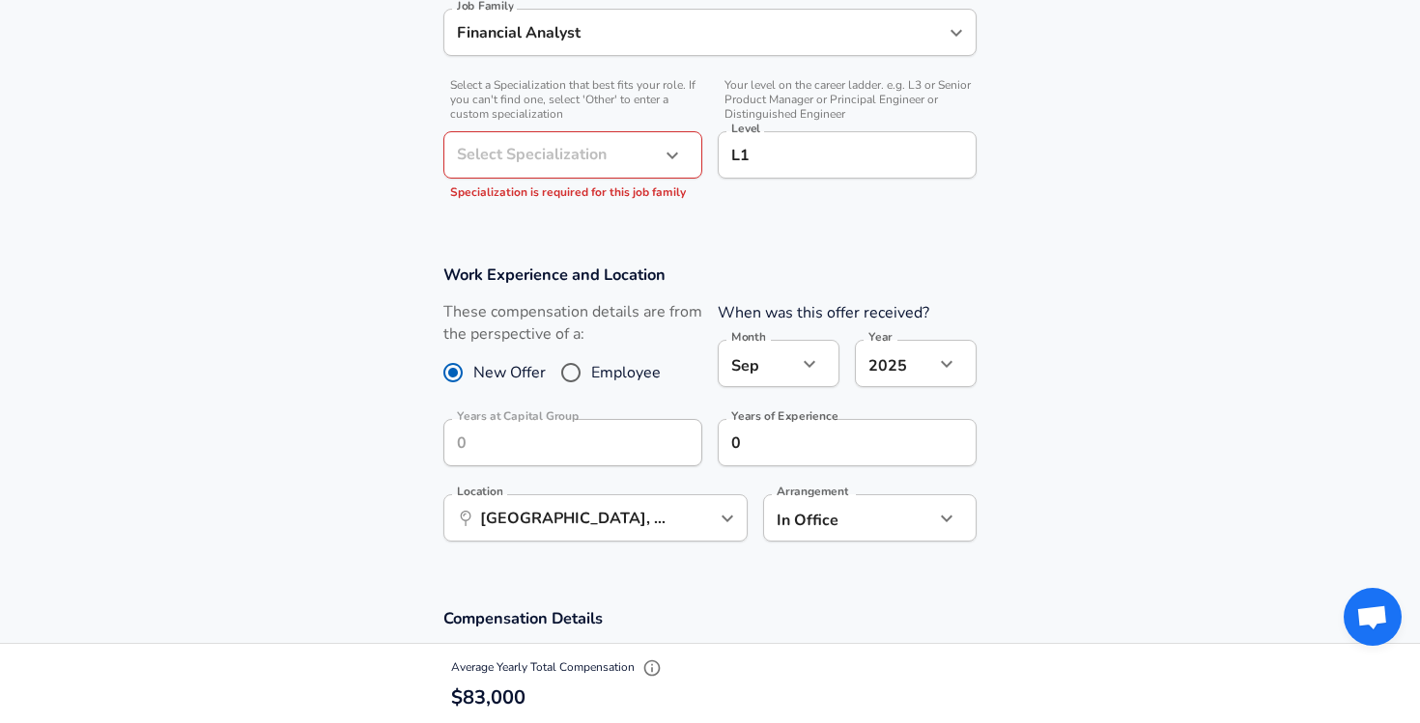
scroll to position [633, 0]
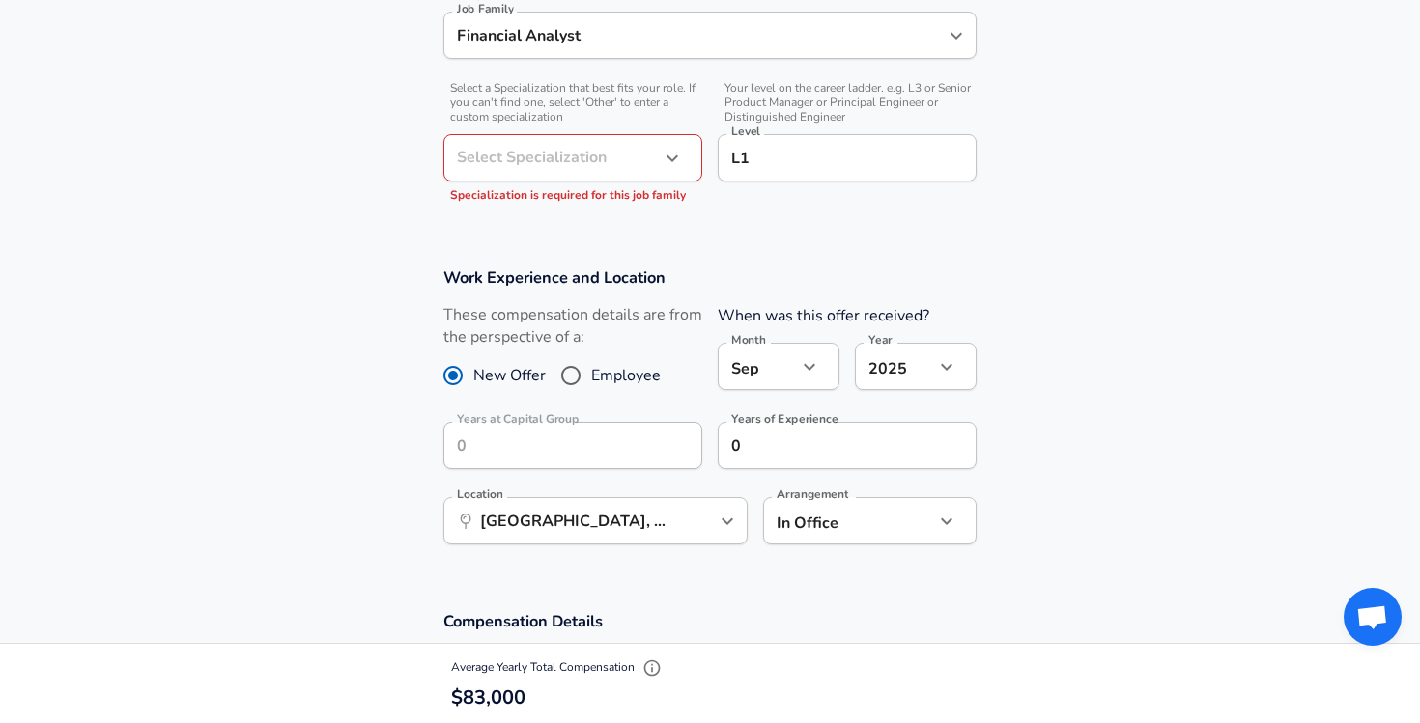
click at [667, 161] on icon "button" at bounding box center [672, 158] width 23 height 23
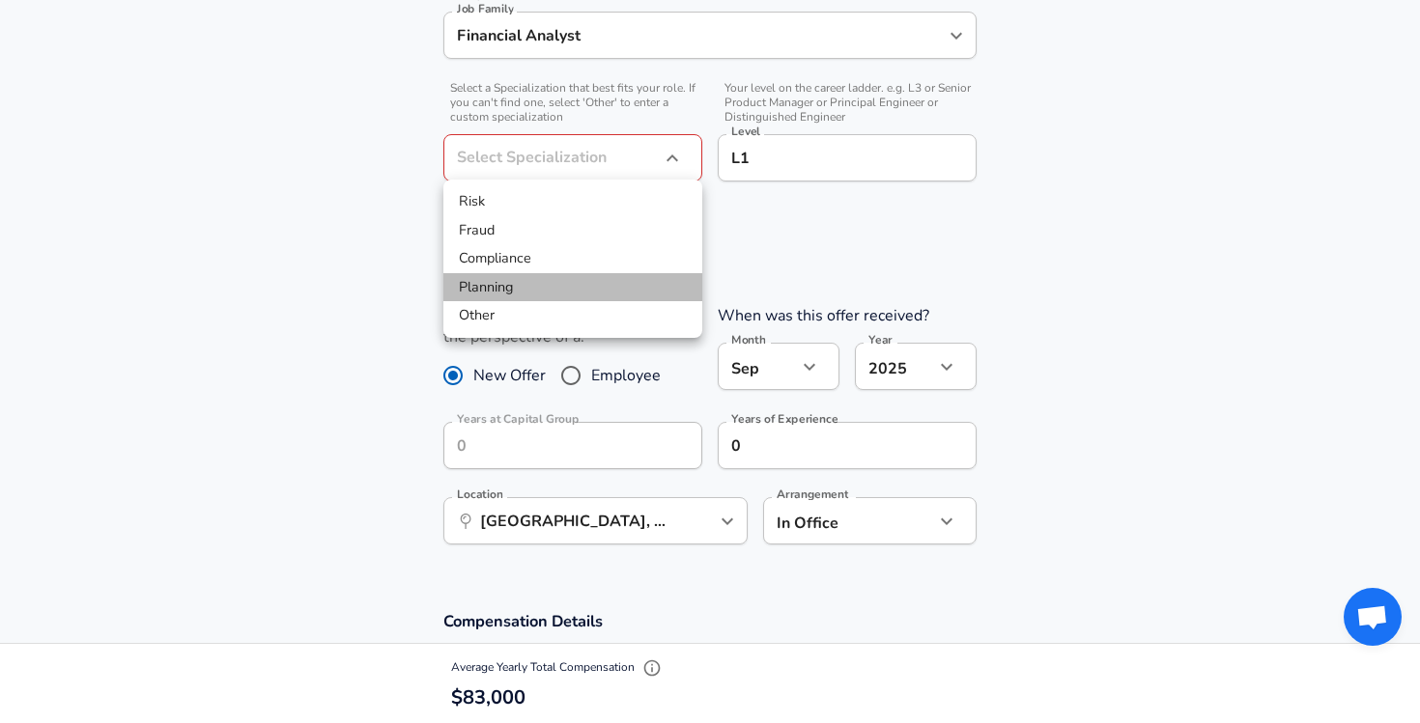
click at [638, 281] on li "Planning" at bounding box center [572, 287] width 259 height 29
type input "Planning"
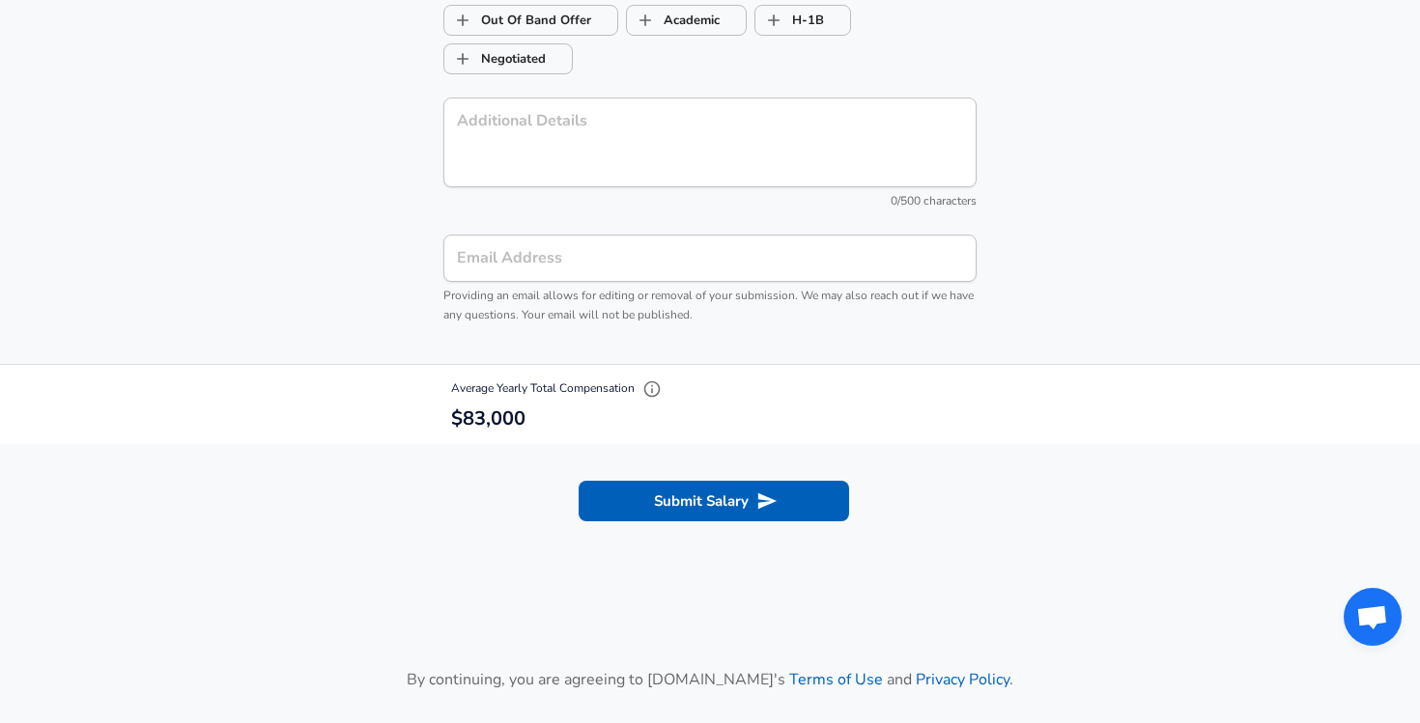
scroll to position [2010, 0]
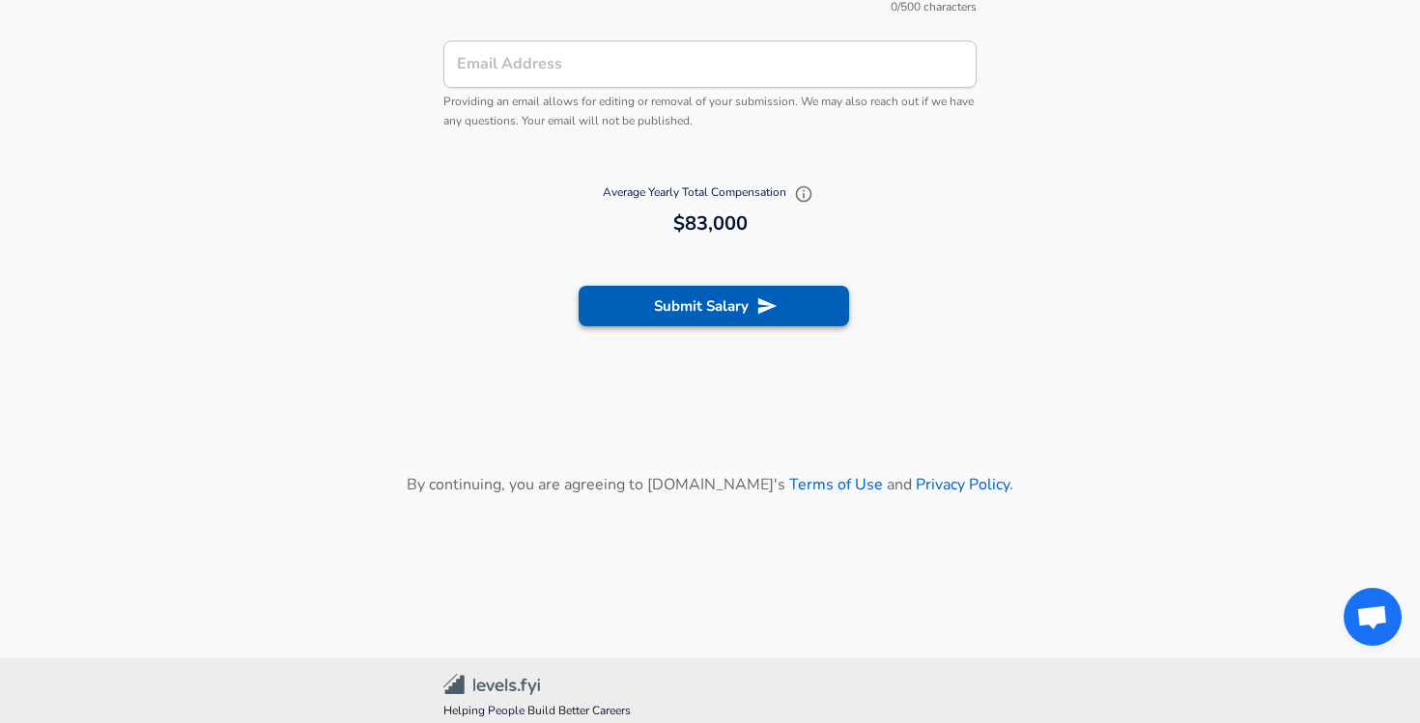
click at [700, 304] on button "Submit Salary" at bounding box center [713, 306] width 270 height 41
